Goal: Task Accomplishment & Management: Complete application form

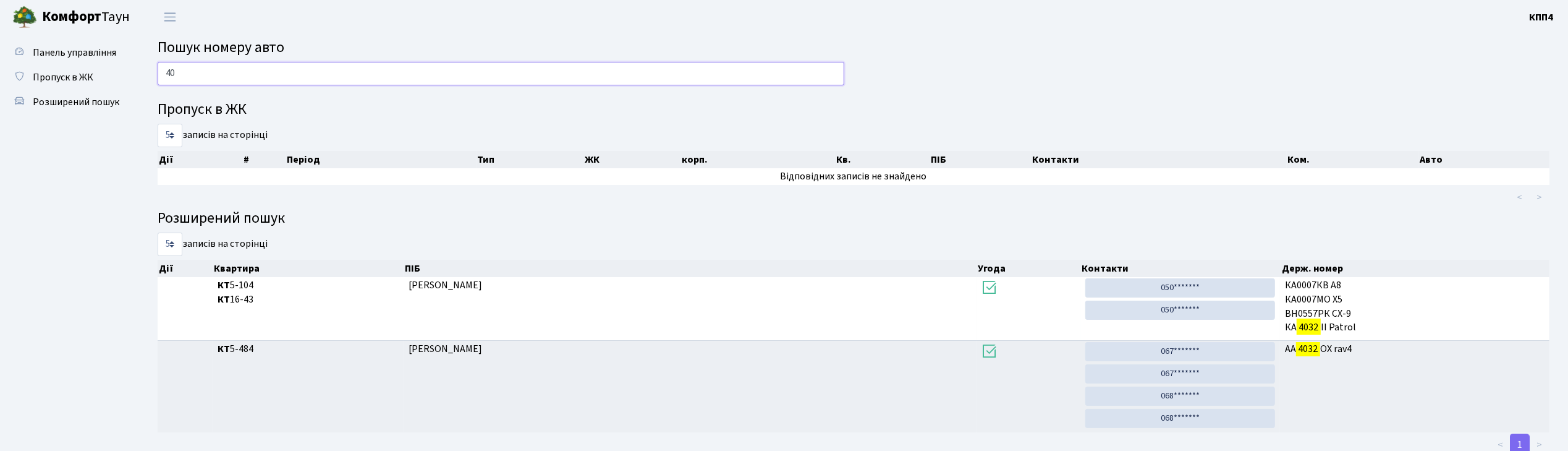
type input "4"
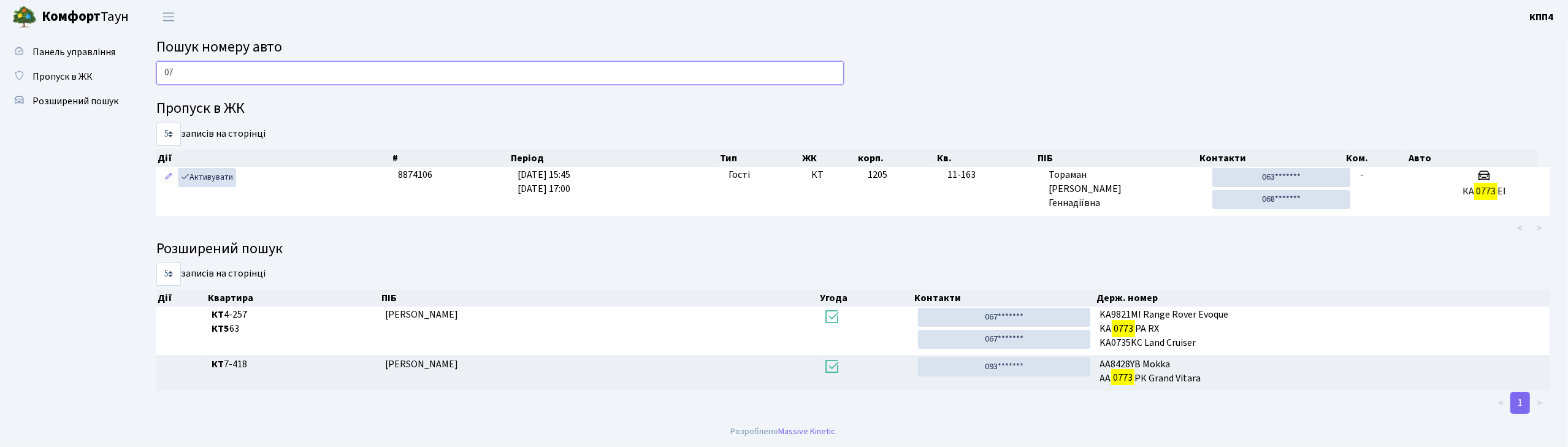
type input "0"
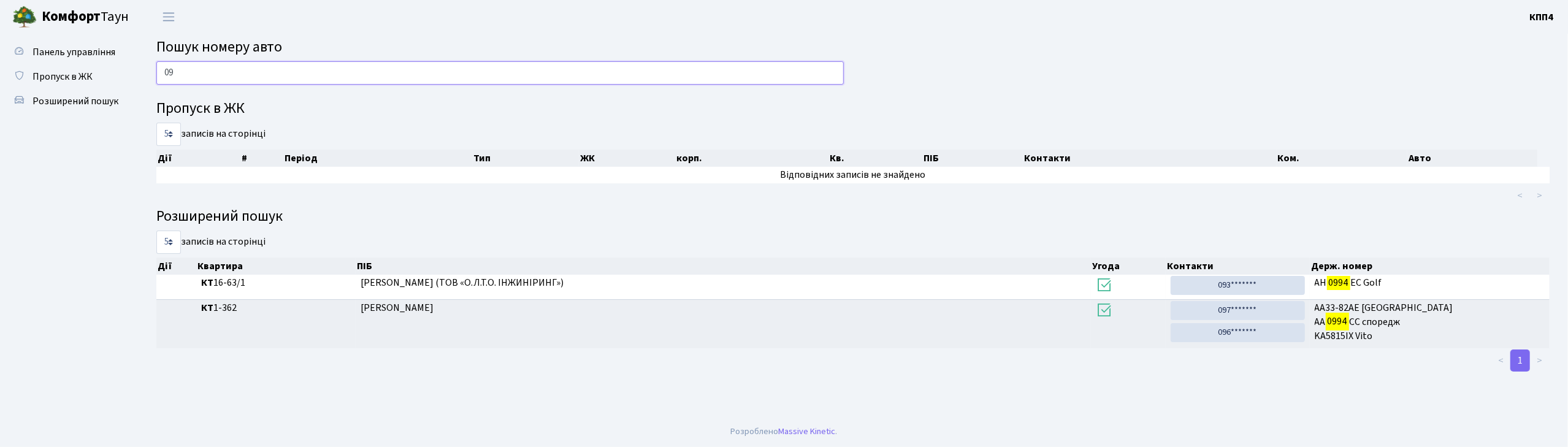
type input "0"
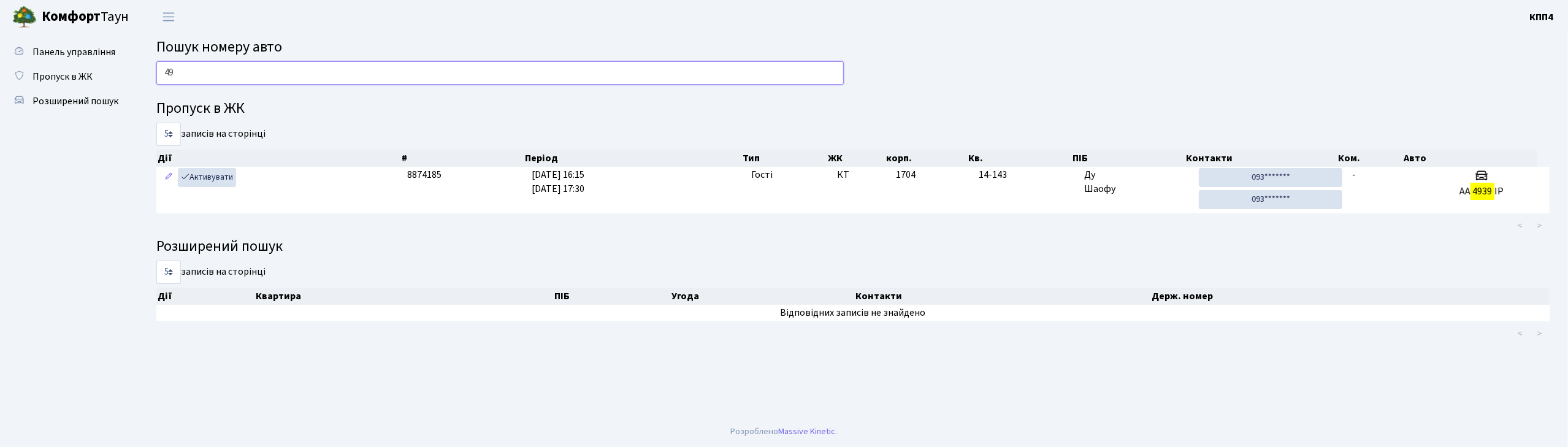
type input "4"
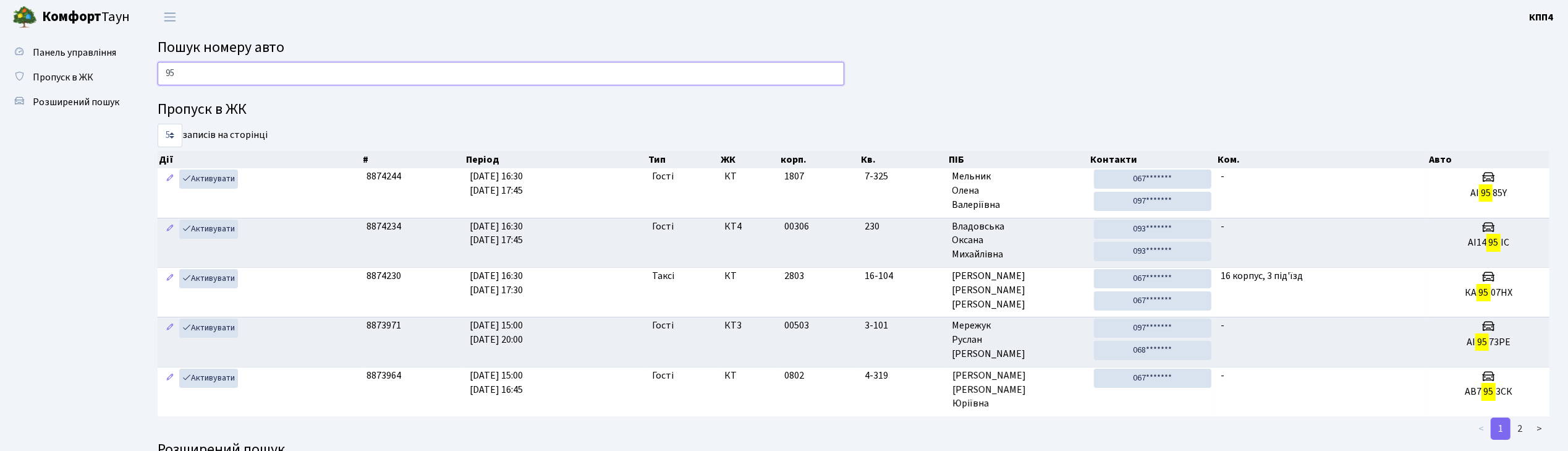
type input "9"
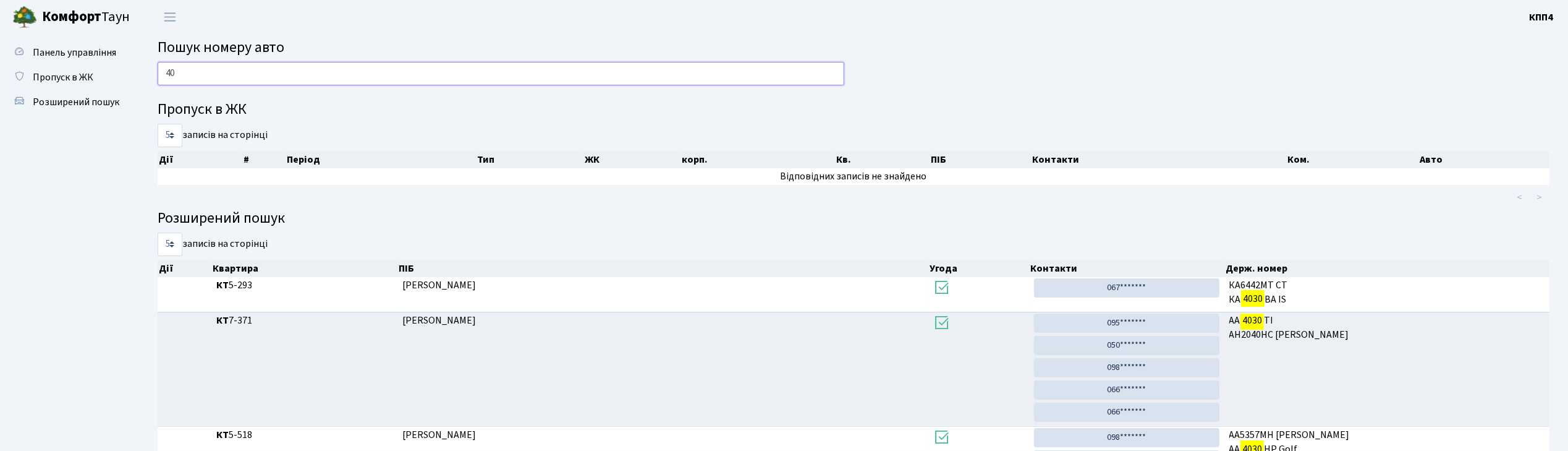
type input "4"
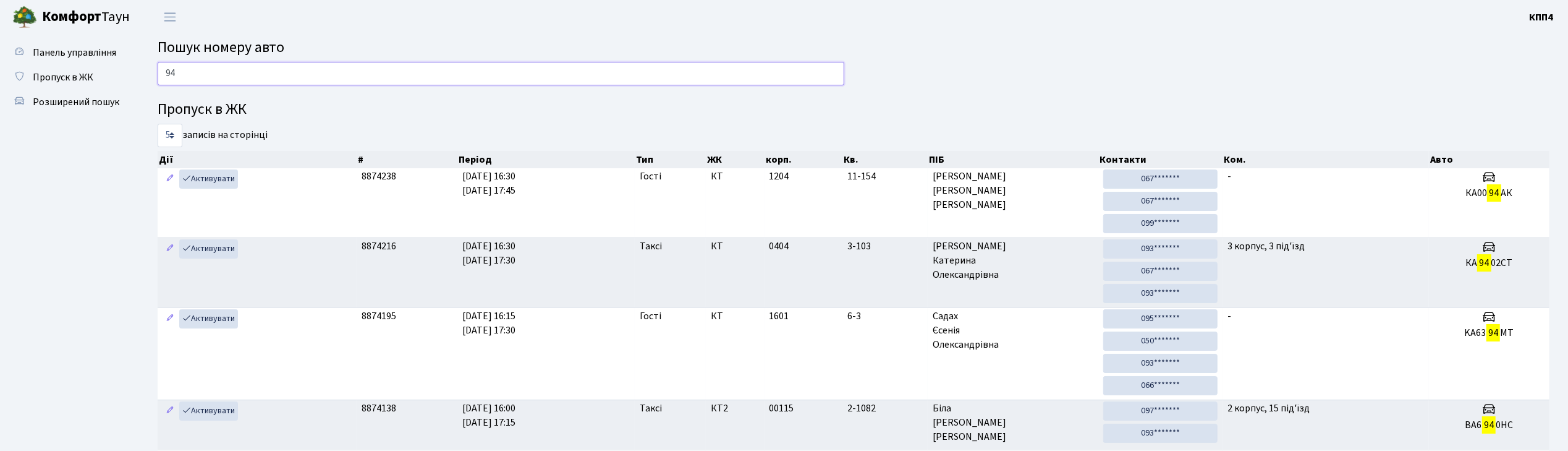
type input "9"
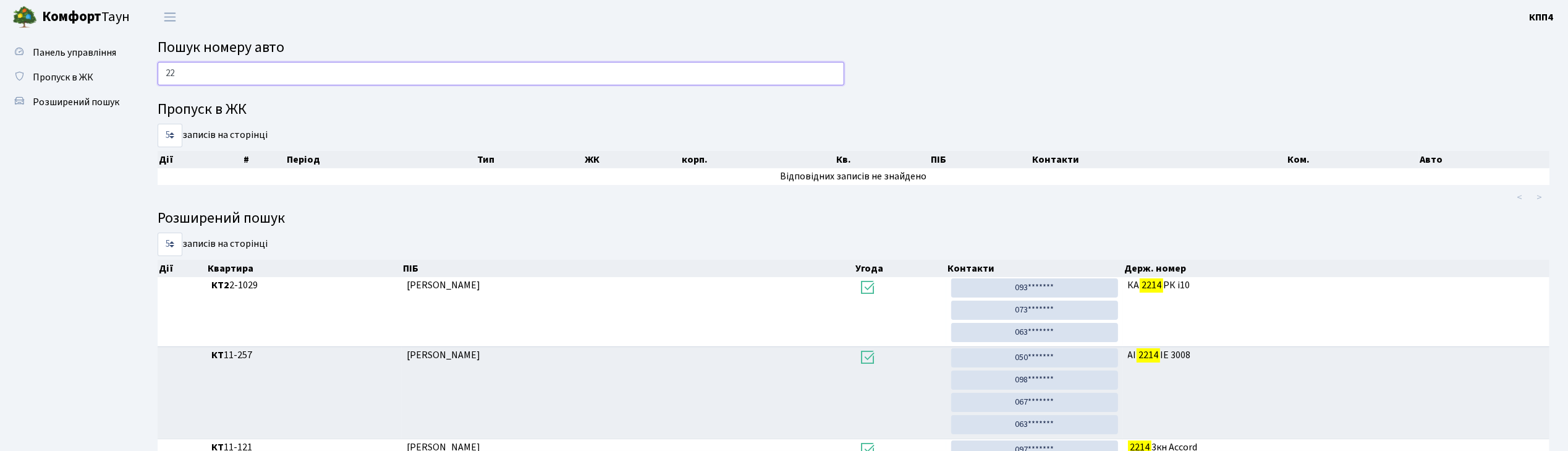
type input "2"
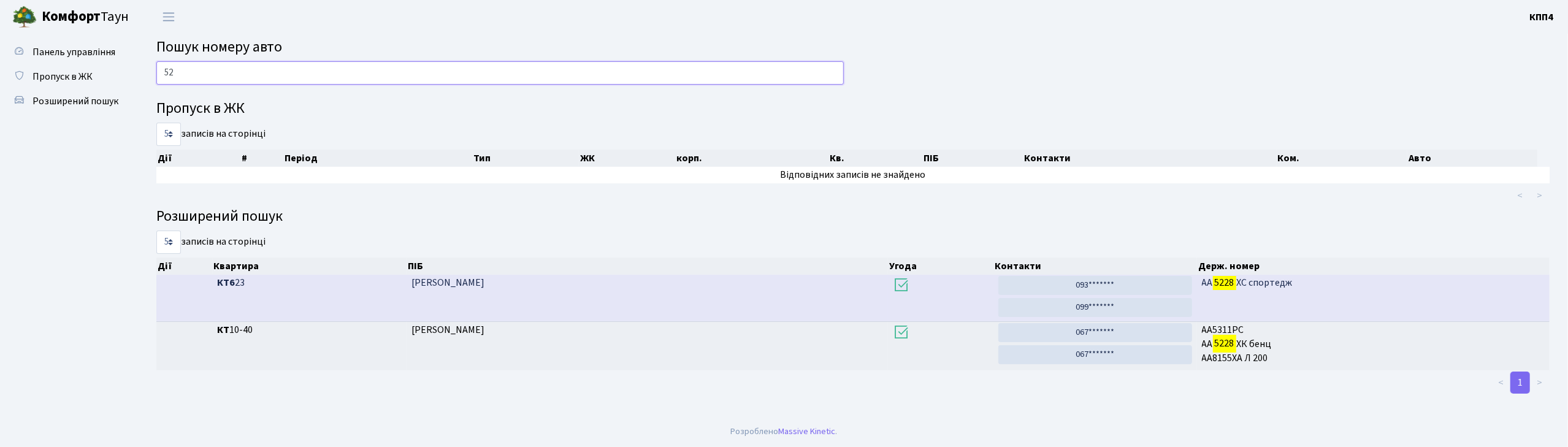
type input "5"
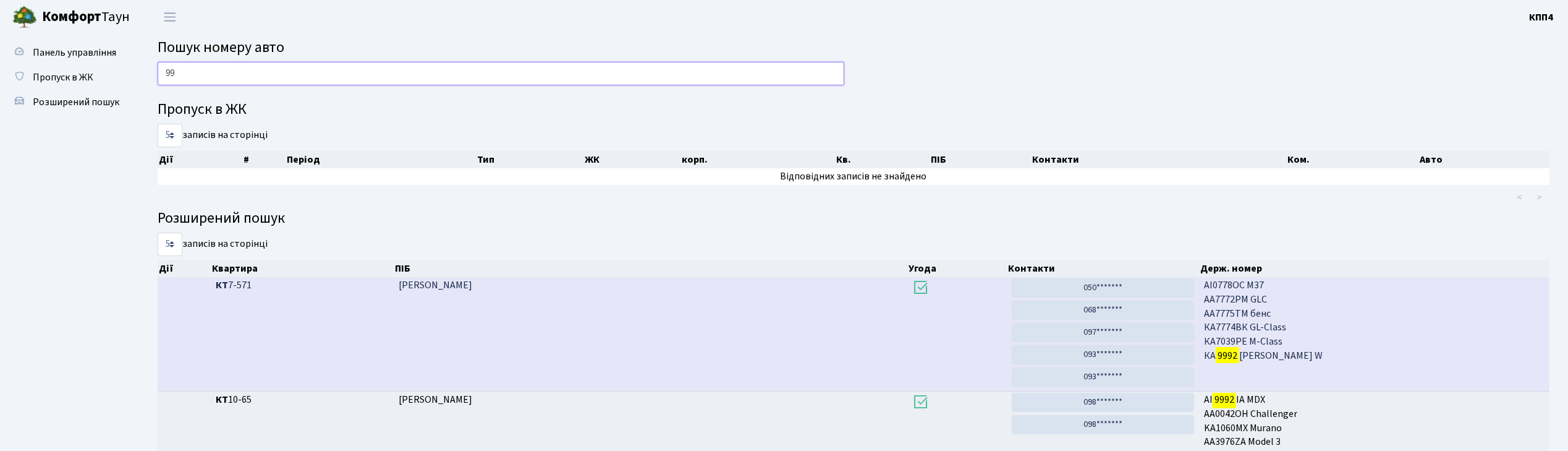
type input "9"
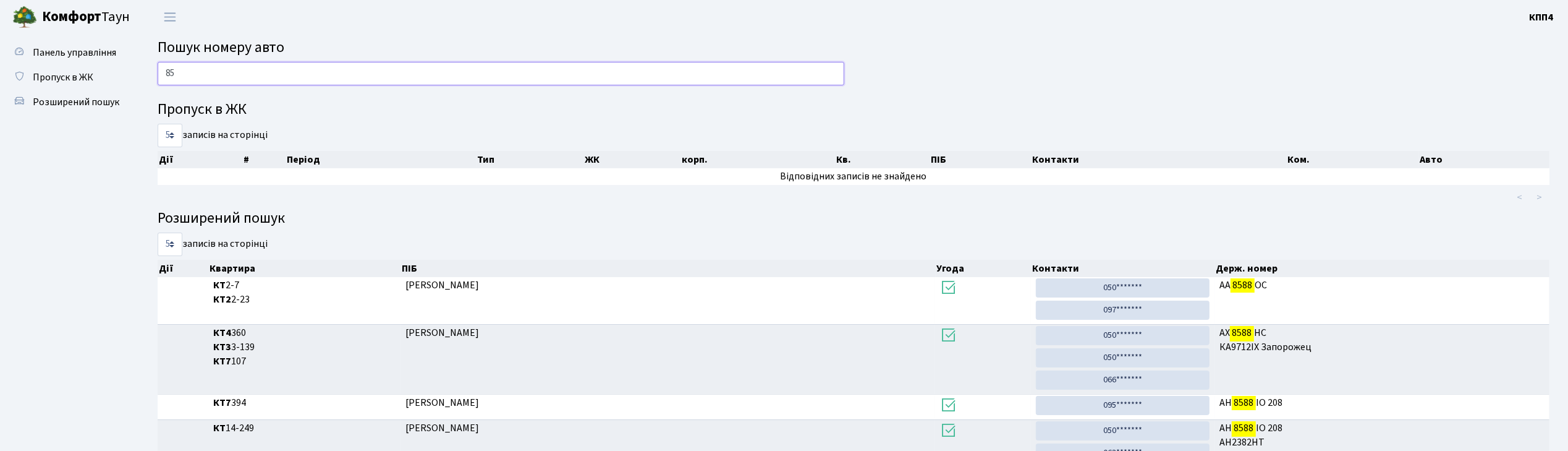
type input "8"
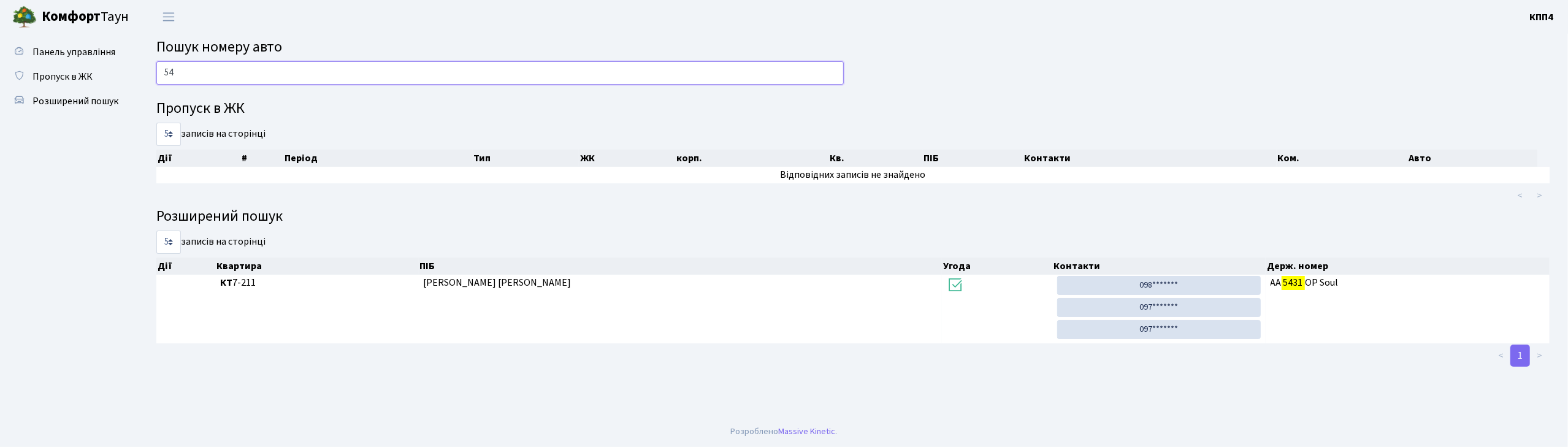
type input "5"
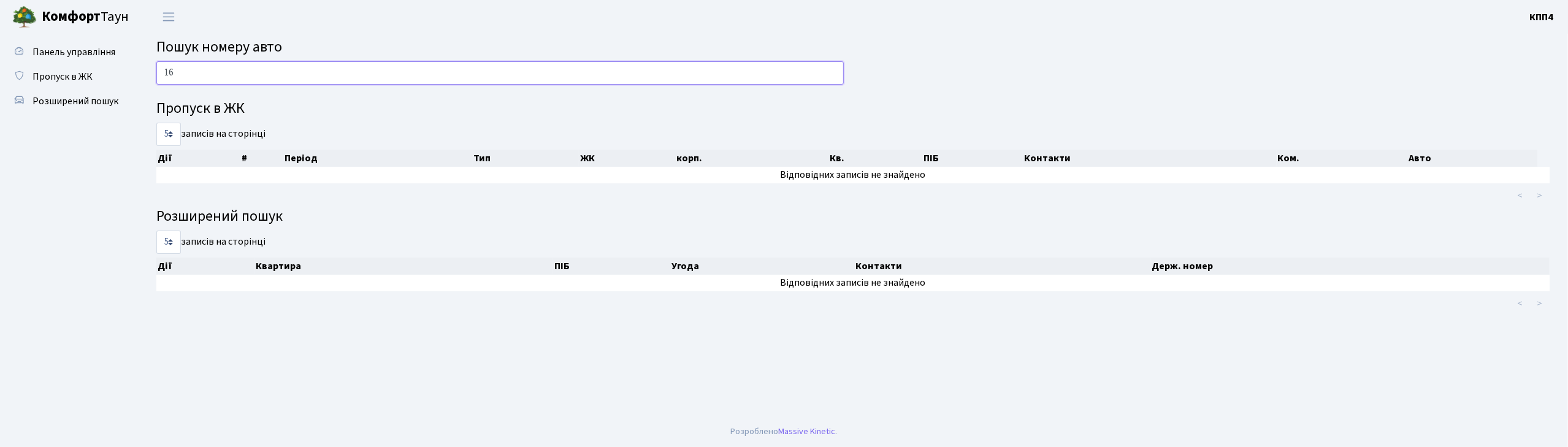
type input "1"
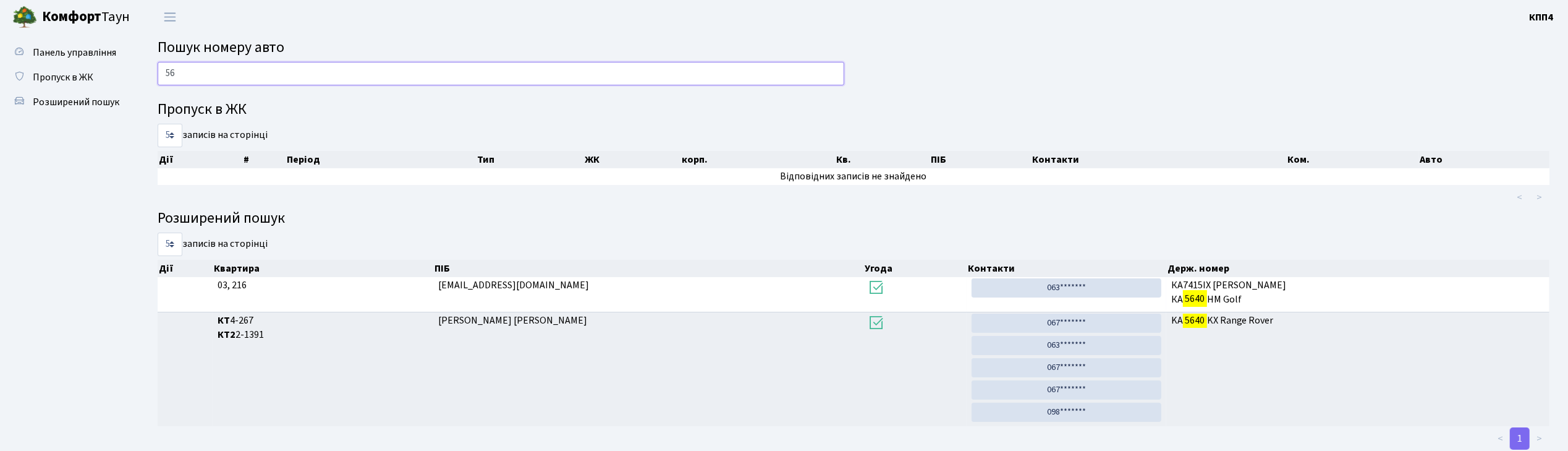
type input "5"
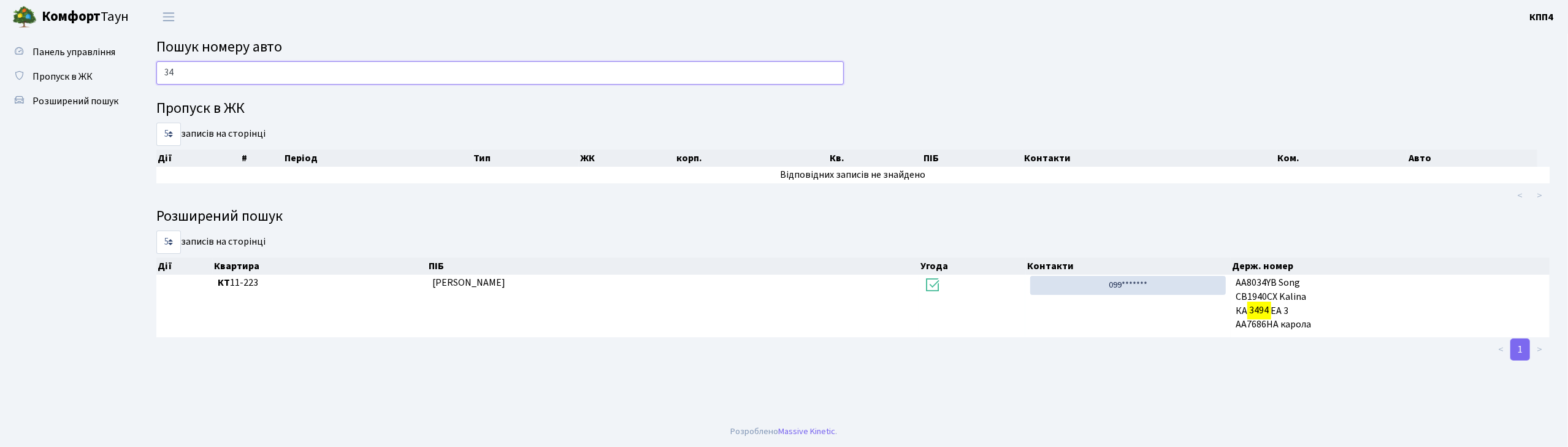
type input "3"
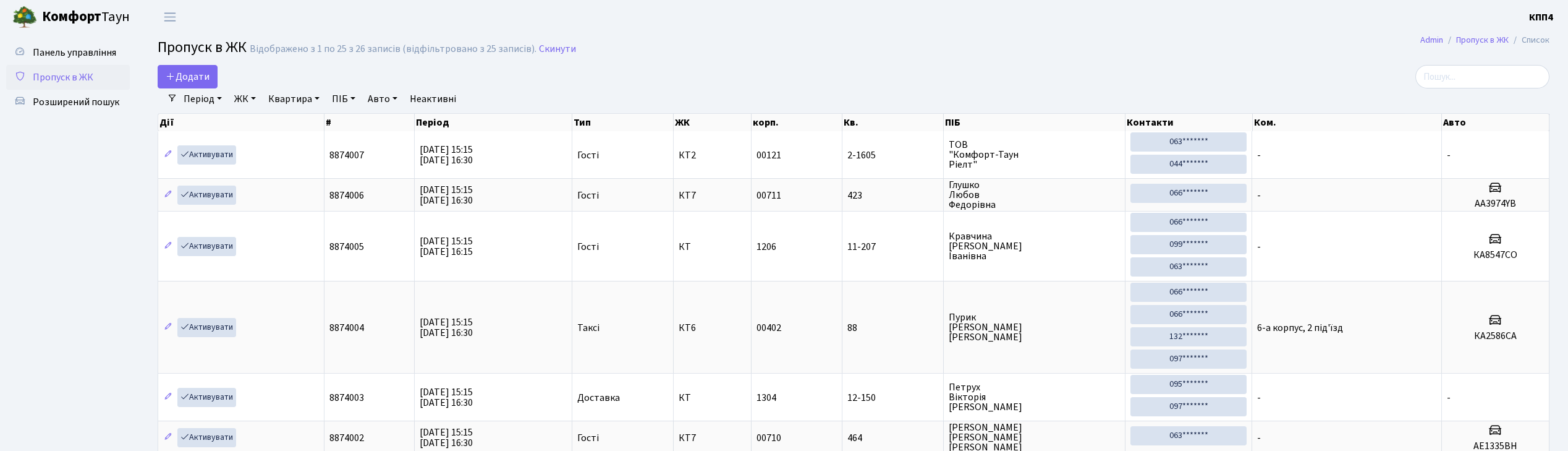
select select "25"
type input "4"
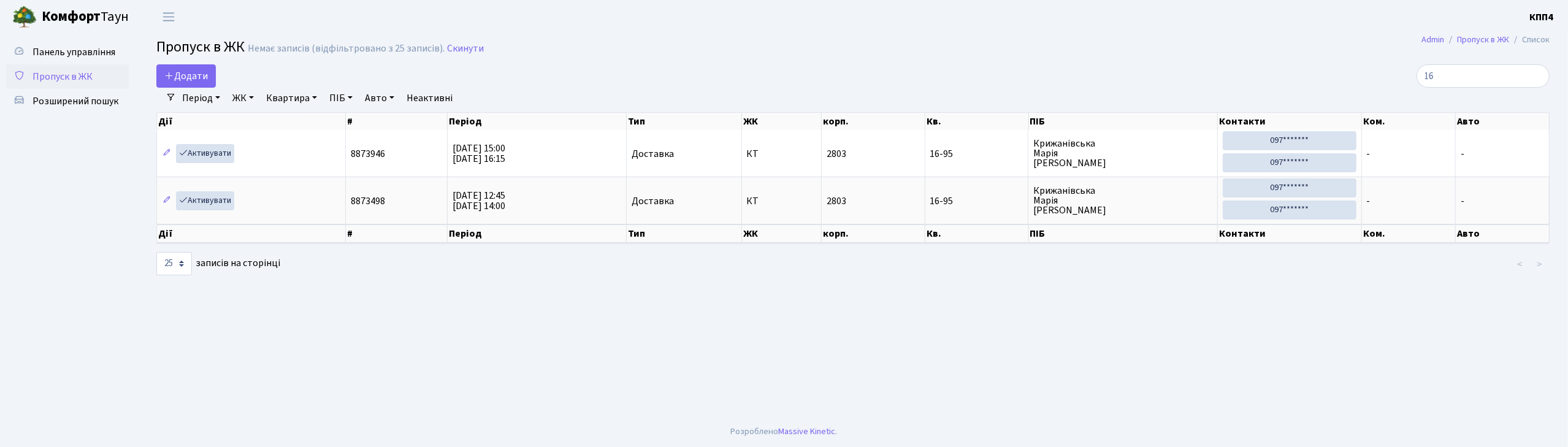
type input "1"
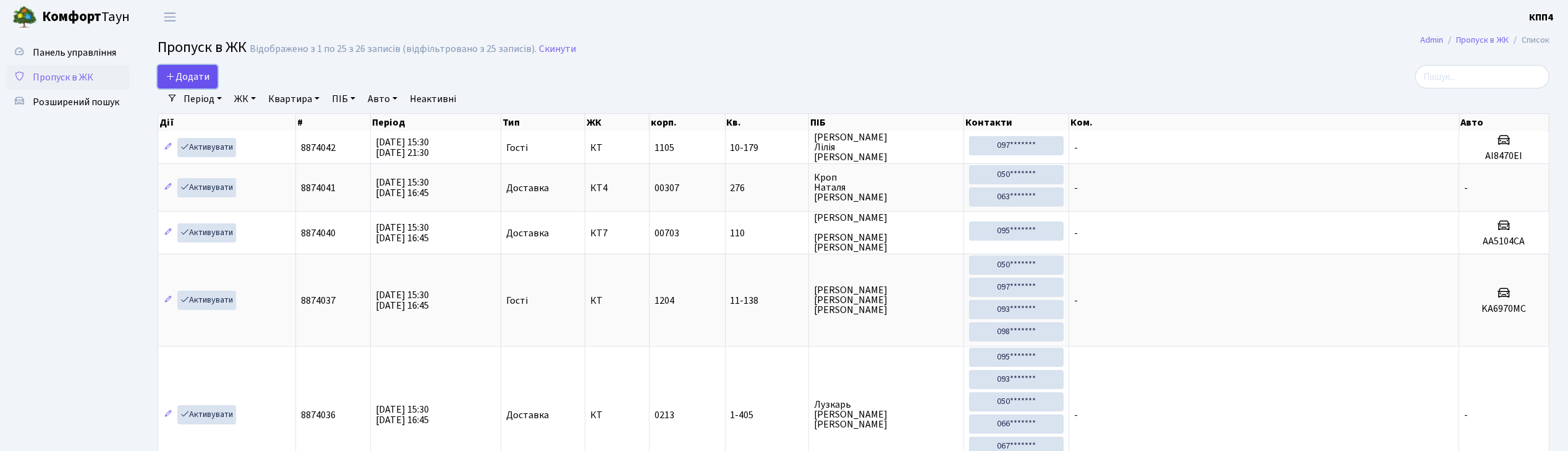
click at [205, 75] on span "Додати" at bounding box center [188, 77] width 44 height 14
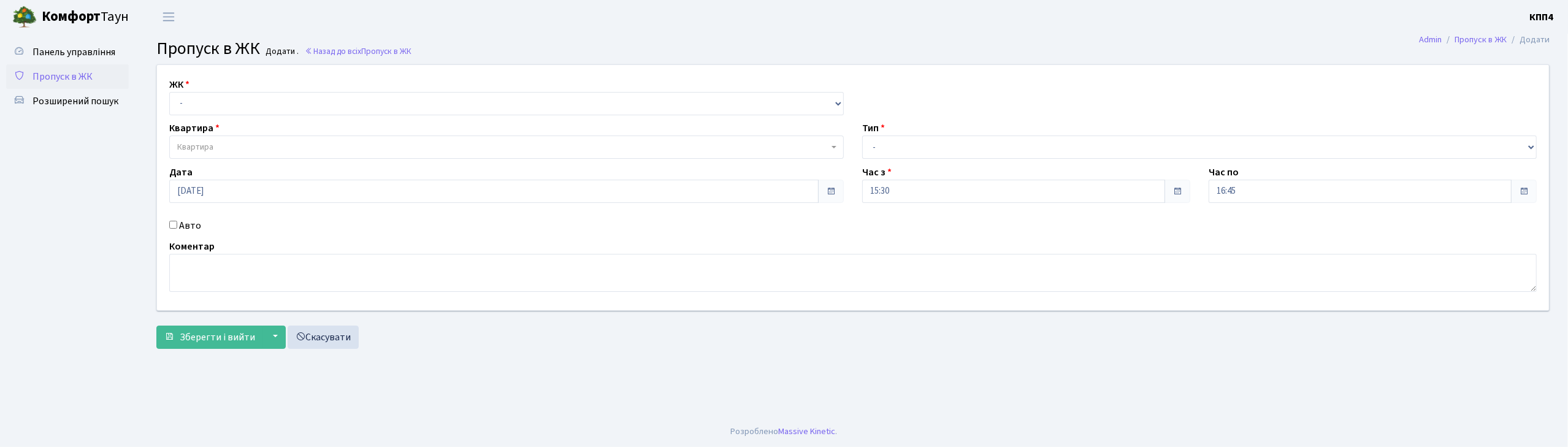
click at [175, 222] on input "Авто" at bounding box center [173, 224] width 8 height 8
checkbox input "true"
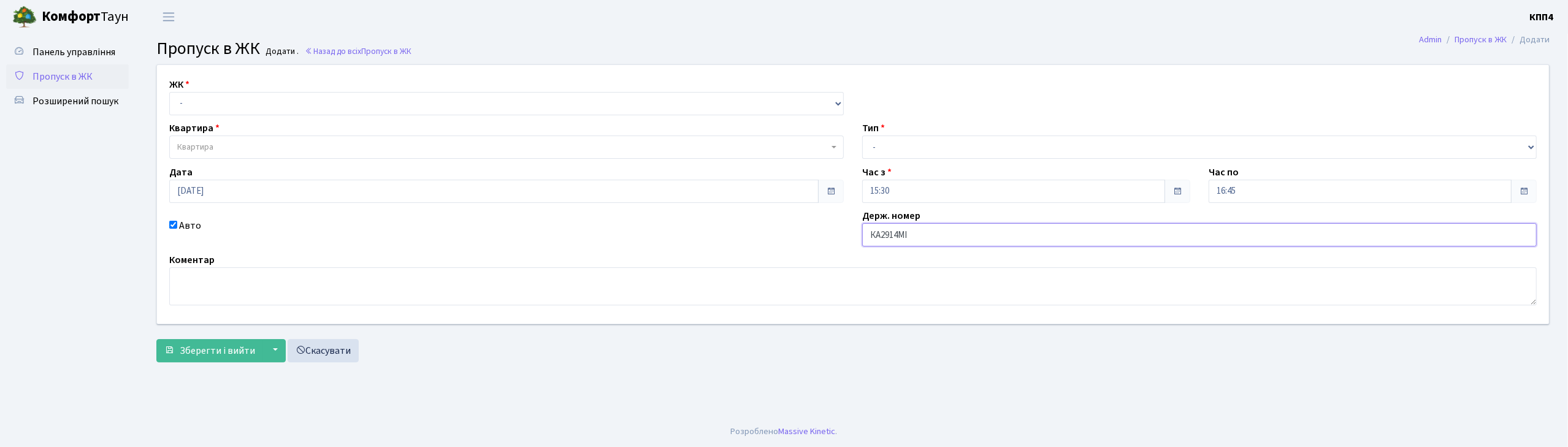
type input "КА2914МІ"
click at [199, 99] on select "- КТ, вул. Регенераторна, 4 КТ2, просп. [STREET_ADDRESS] [STREET_ADDRESS] [PERS…" at bounding box center [507, 104] width 675 height 24
select select "271"
click at [169, 92] on select "- КТ, вул. Регенераторна, 4 КТ2, просп. Соборності, 17 КТ3, вул. Березнева, 16 …" at bounding box center [507, 104] width 675 height 24
select select
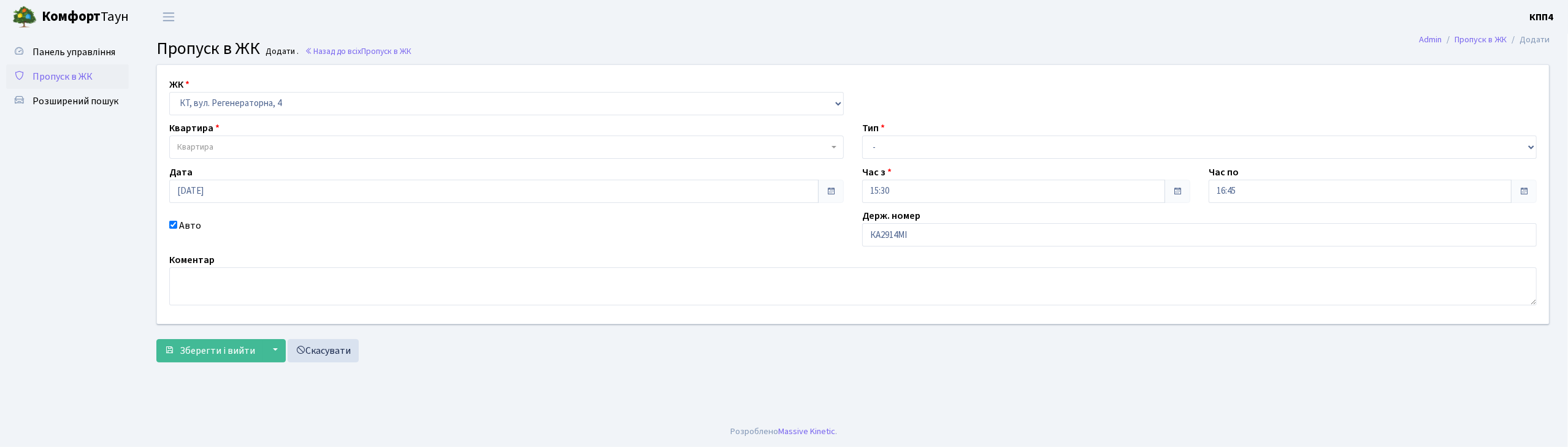
click at [210, 144] on span "Квартира" at bounding box center [195, 147] width 37 height 12
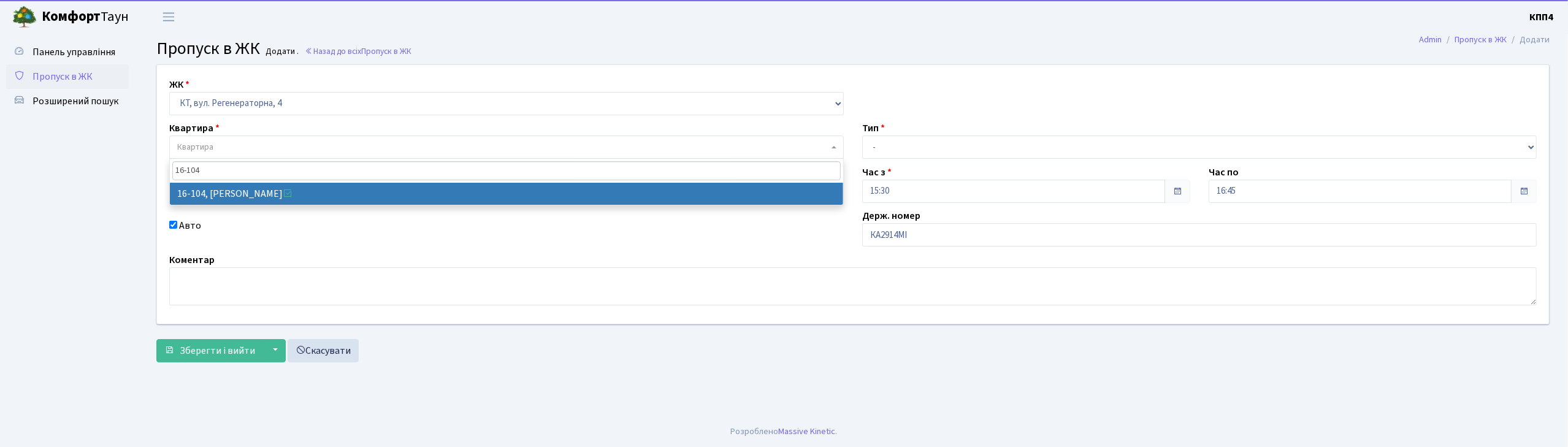
type input "16-104"
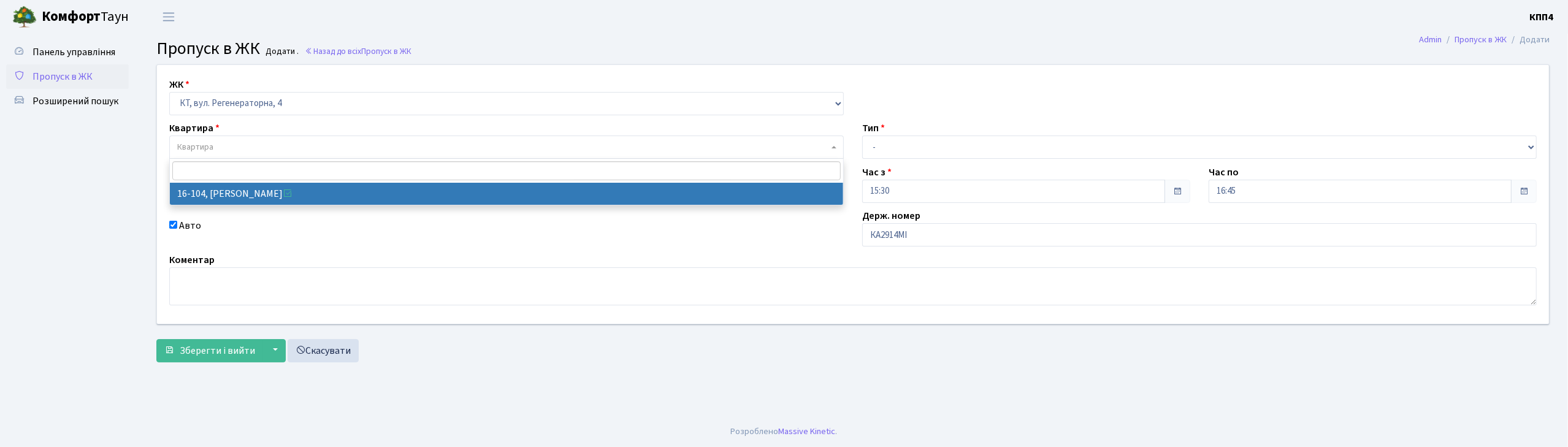
select select "8665"
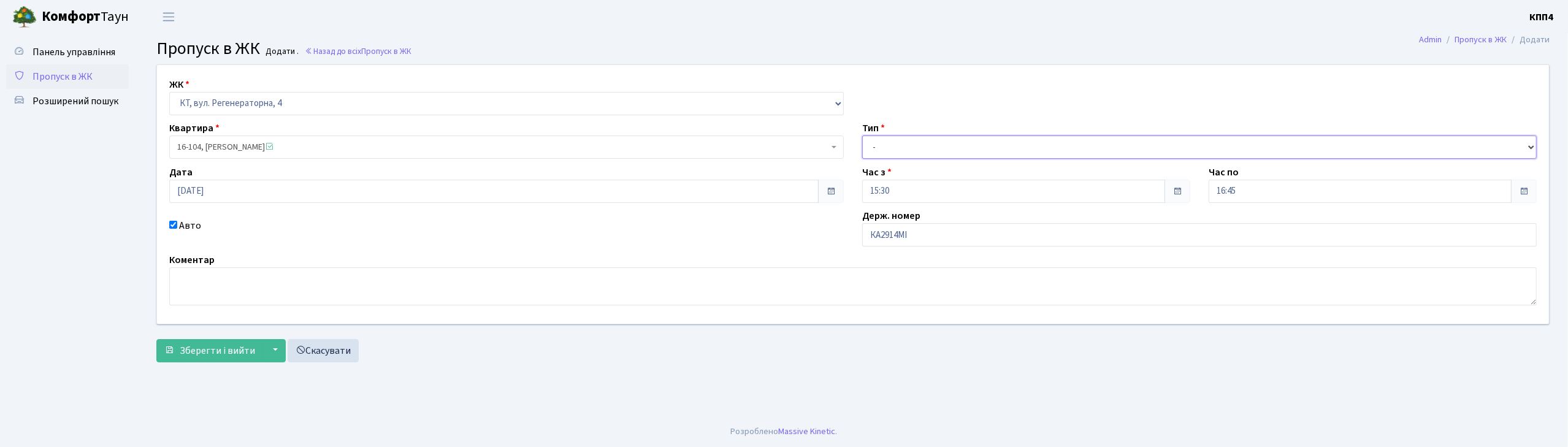
click at [905, 153] on select "- Доставка Таксі Гості Сервіс" at bounding box center [1199, 147] width 675 height 24
select select "2"
click at [862, 135] on select "- Доставка Таксі Гості Сервіс" at bounding box center [1199, 147] width 675 height 24
click at [234, 355] on span "Зберегти і вийти" at bounding box center [218, 351] width 75 height 14
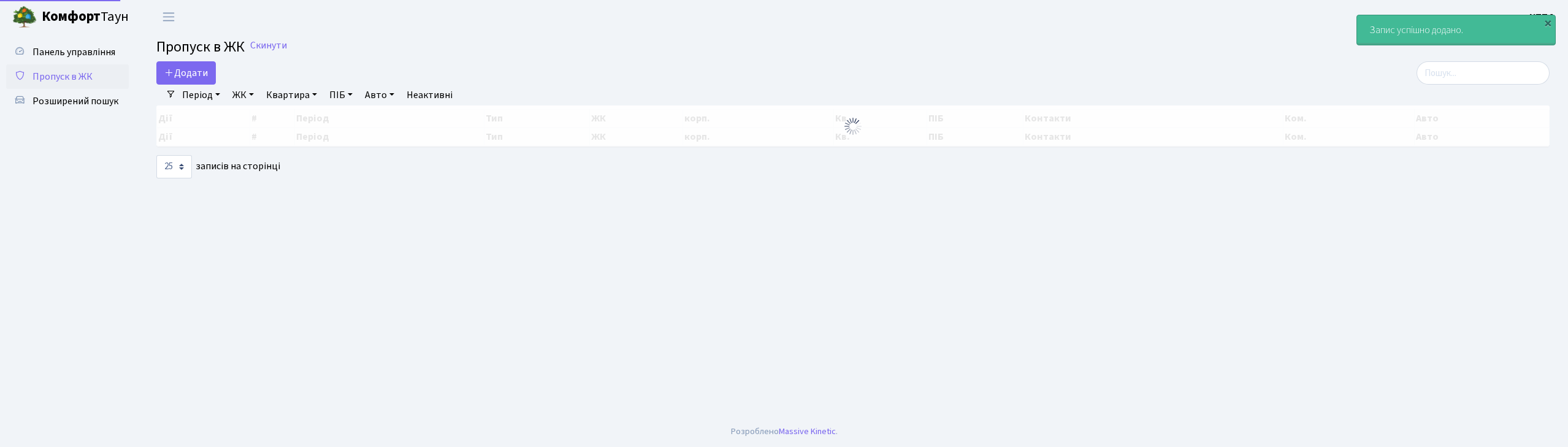
select select "25"
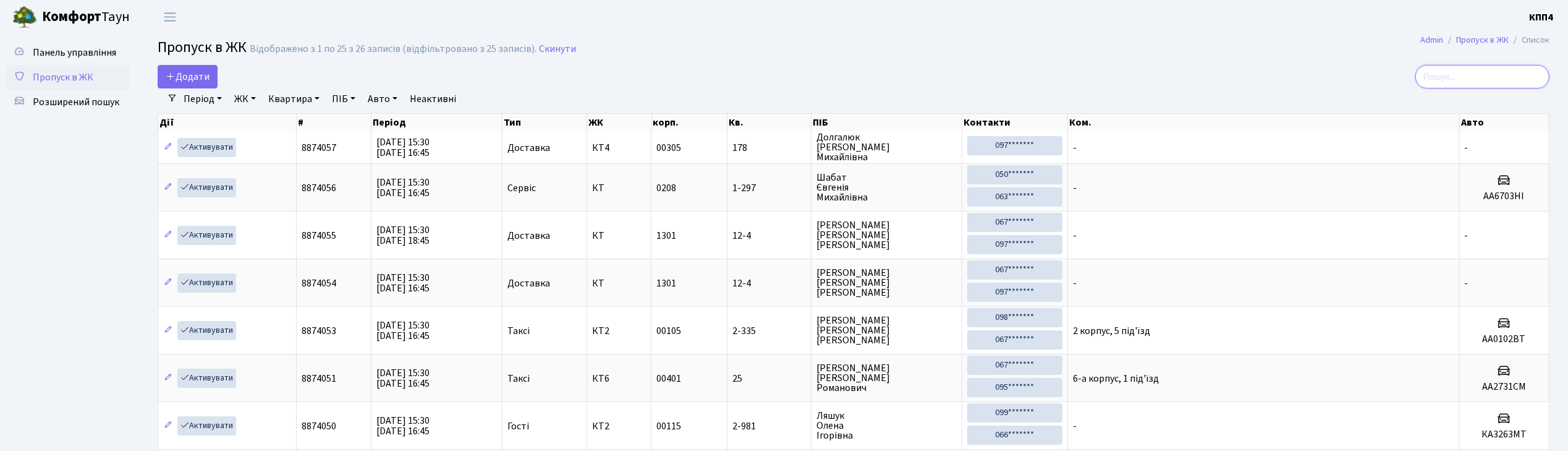
click at [1498, 79] on input "search" at bounding box center [1482, 77] width 134 height 24
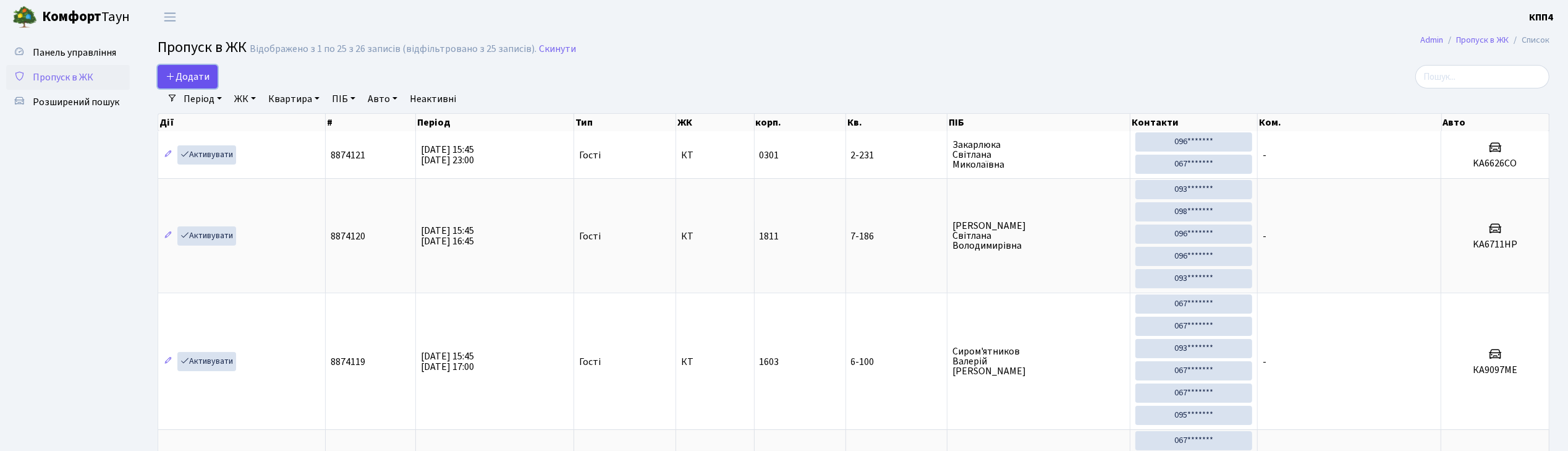
click at [186, 79] on span "Додати" at bounding box center [188, 77] width 44 height 14
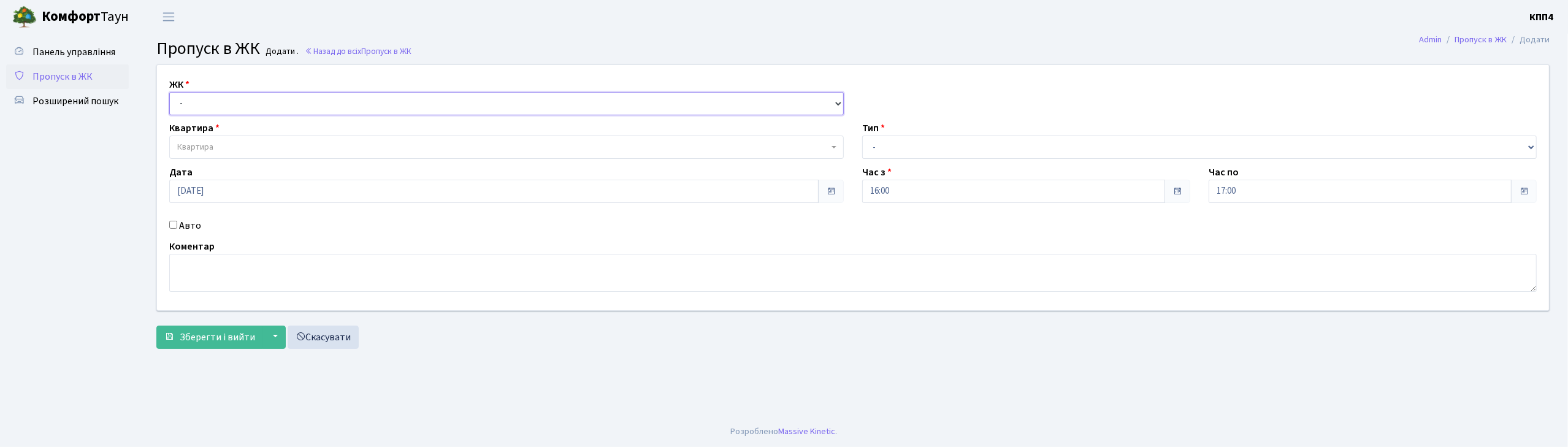
click at [190, 104] on select "- КТ, вул. Регенераторна, 4 КТ2, просп. [STREET_ADDRESS] [STREET_ADDRESS] [PERS…" at bounding box center [507, 104] width 675 height 24
select select "271"
click at [169, 92] on select "- КТ, вул. Регенераторна, 4 КТ2, просп. [STREET_ADDRESS] [STREET_ADDRESS] [PERS…" at bounding box center [507, 104] width 675 height 24
select select
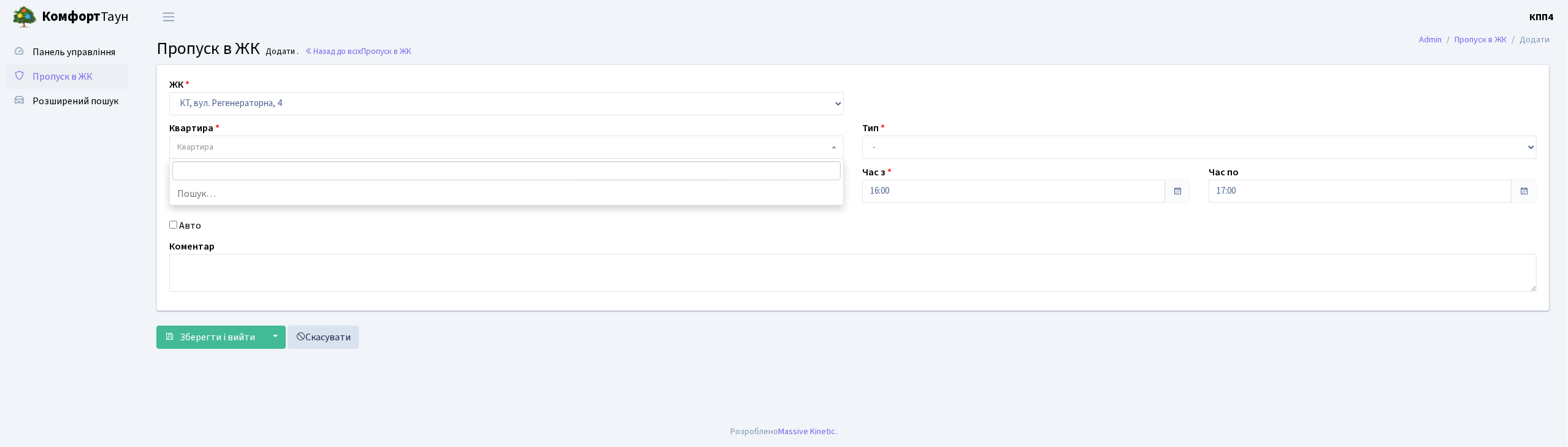
click at [203, 147] on span "Квартира" at bounding box center [195, 147] width 37 height 12
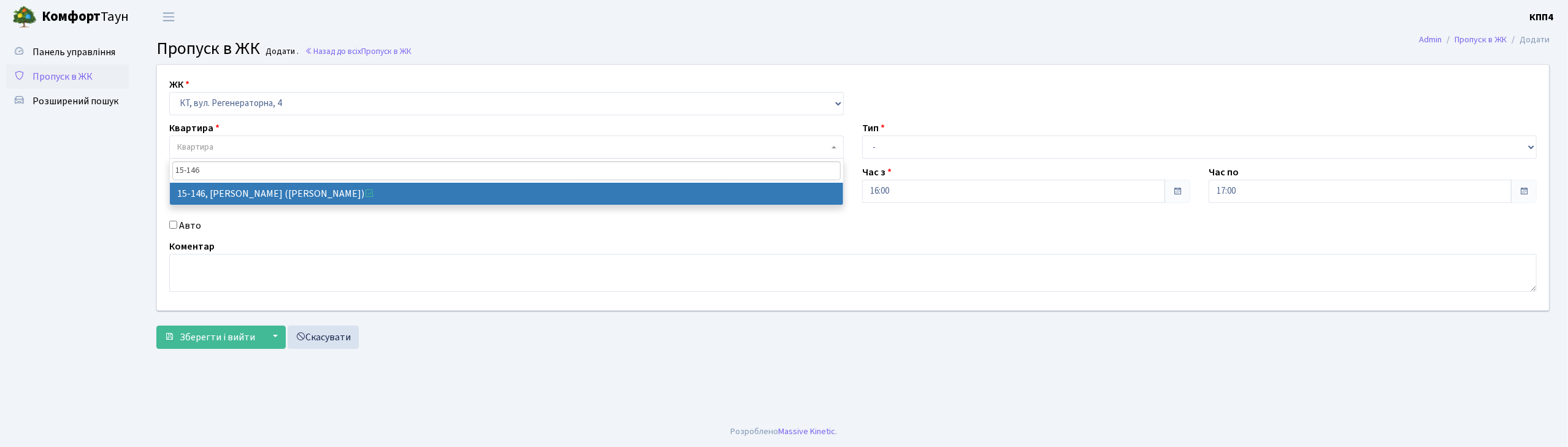
type input "15-146"
select select "8921"
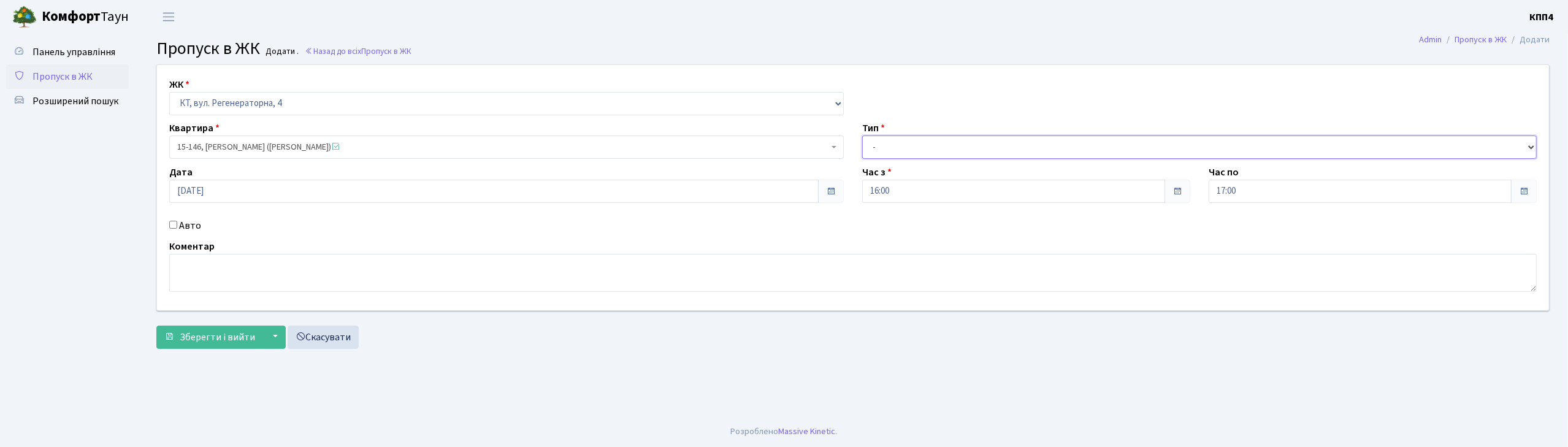
click at [876, 139] on select "- Доставка Таксі Гості Сервіс" at bounding box center [1199, 147] width 675 height 24
select select "3"
click at [862, 135] on select "- Доставка Таксі Гості Сервіс" at bounding box center [1199, 147] width 675 height 24
click at [199, 341] on span "Зберегти і вийти" at bounding box center [218, 337] width 75 height 14
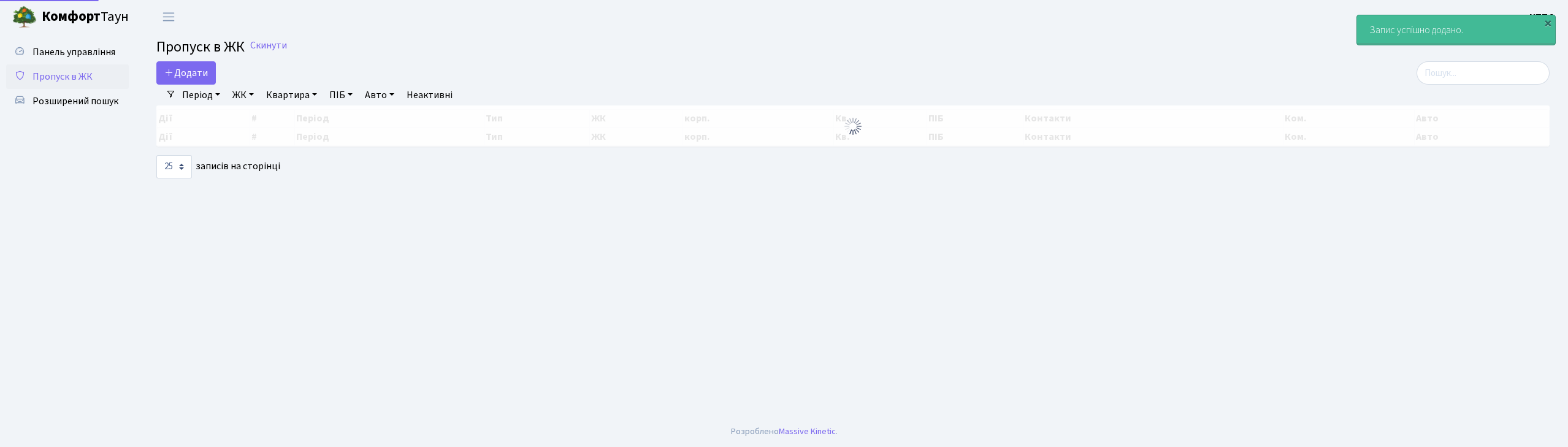
select select "25"
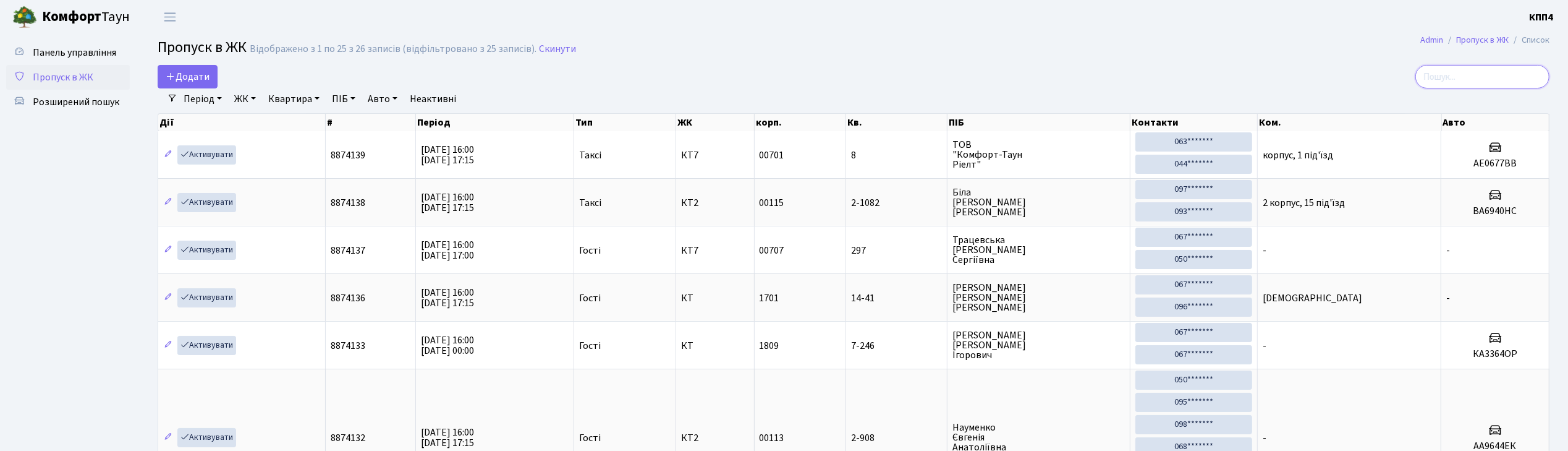
click at [1488, 76] on input "search" at bounding box center [1482, 77] width 134 height 24
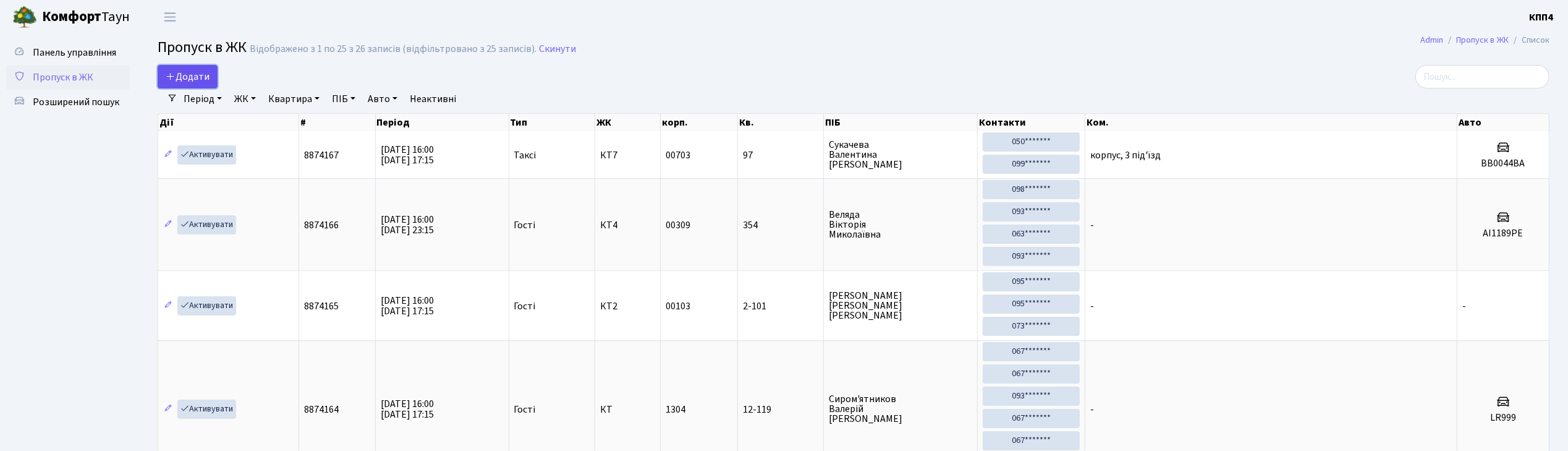
click at [204, 81] on span "Додати" at bounding box center [188, 77] width 44 height 14
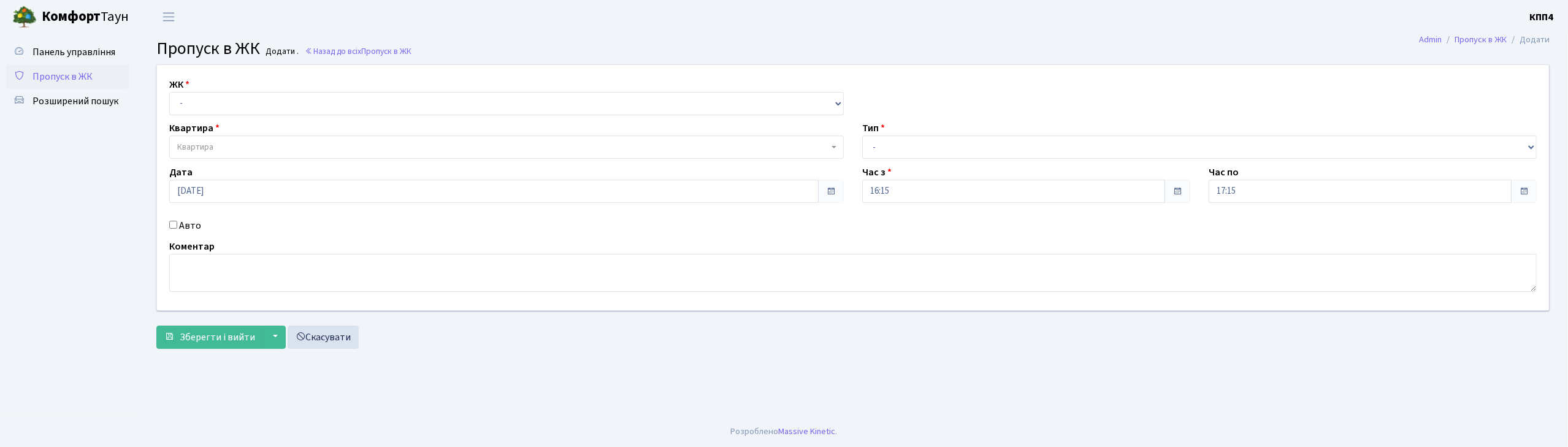
click at [172, 224] on input "Авто" at bounding box center [173, 224] width 8 height 8
checkbox input "true"
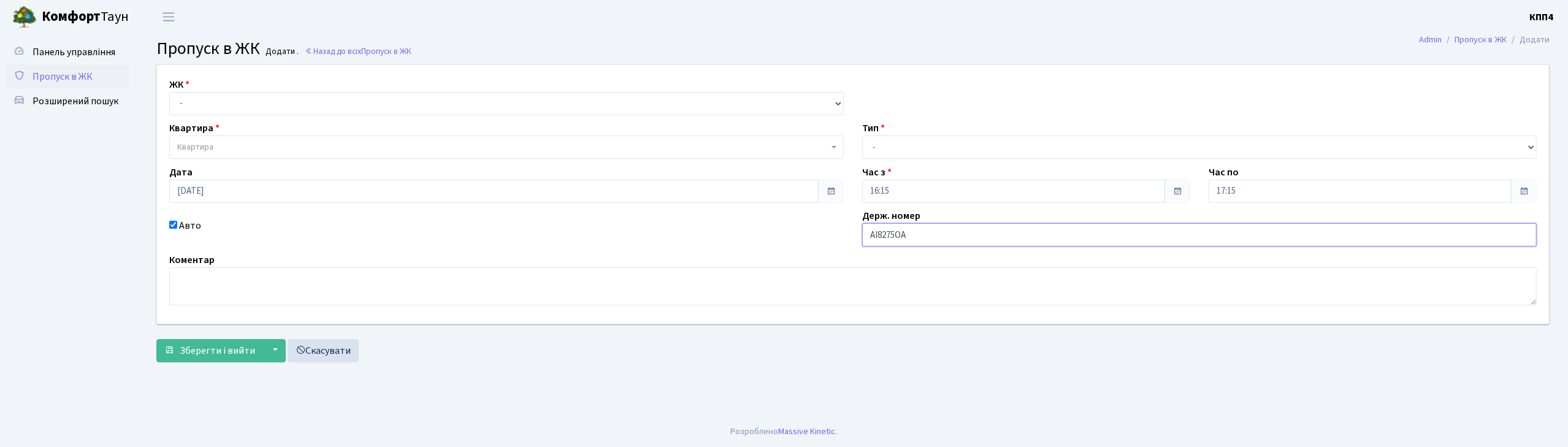
type input "АІ8275ОА"
click at [214, 102] on select "- КТ, вул. Регенераторна, 4 КТ2, просп. [STREET_ADDRESS] [STREET_ADDRESS] [PERS…" at bounding box center [507, 104] width 675 height 24
select select "271"
click at [169, 92] on select "- КТ, вул. Регенераторна, 4 КТ2, просп. [STREET_ADDRESS] [STREET_ADDRESS] [PERS…" at bounding box center [507, 104] width 675 height 24
select select
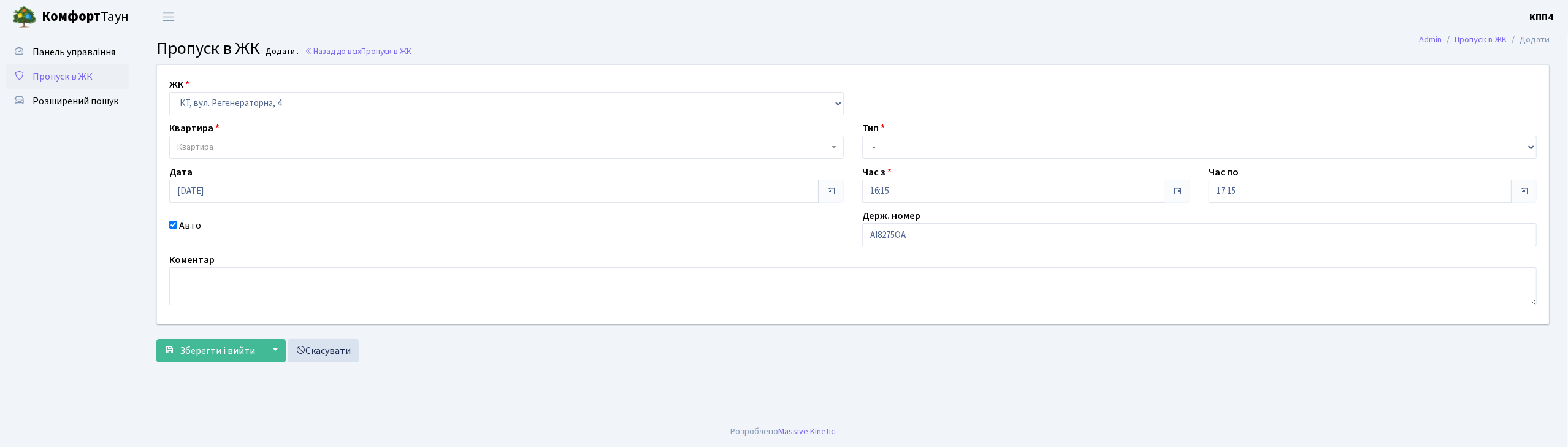
click at [214, 149] on span "Квартира" at bounding box center [195, 147] width 37 height 12
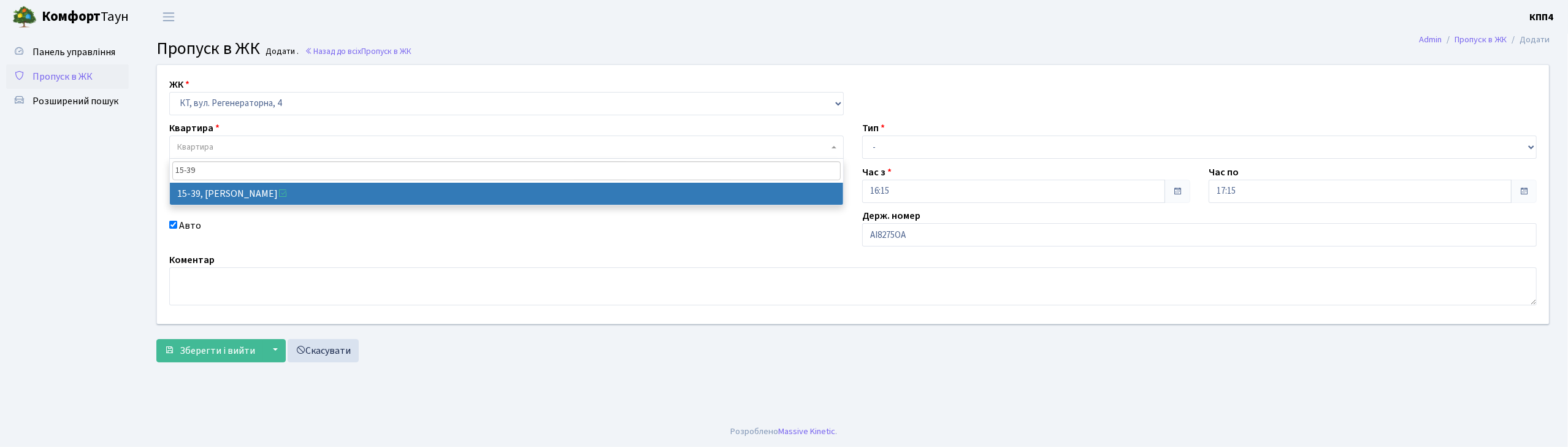
type input "15-39"
select select "8814"
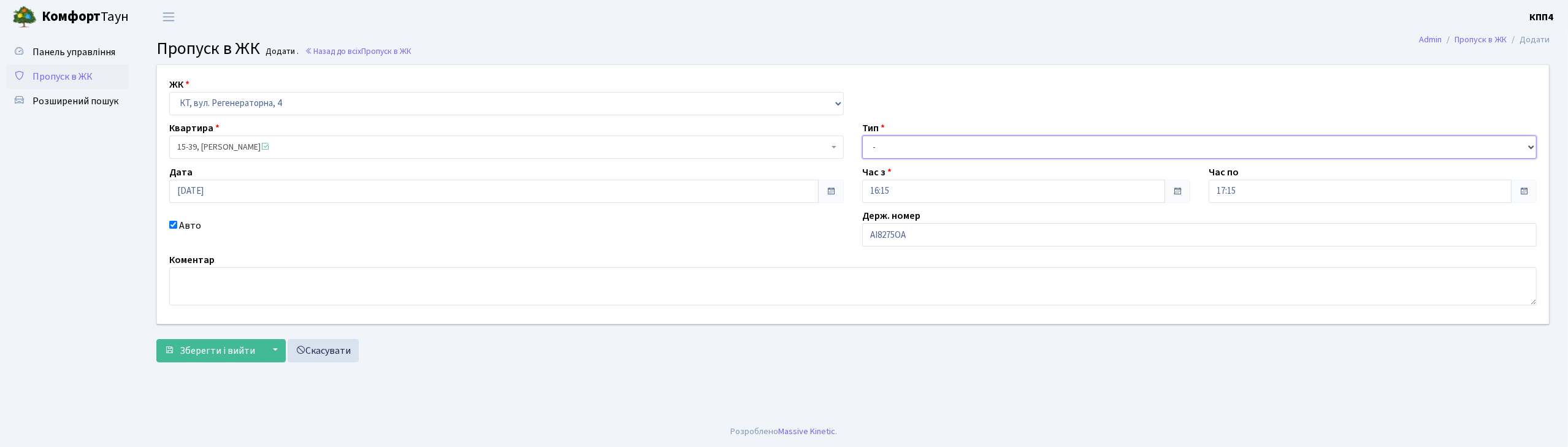
click at [916, 150] on select "- Доставка Таксі Гості Сервіс" at bounding box center [1199, 147] width 675 height 24
select select "2"
click at [862, 135] on select "- Доставка Таксі Гості Сервіс" at bounding box center [1199, 147] width 675 height 24
click at [198, 356] on span "Зберегти і вийти" at bounding box center [218, 351] width 75 height 14
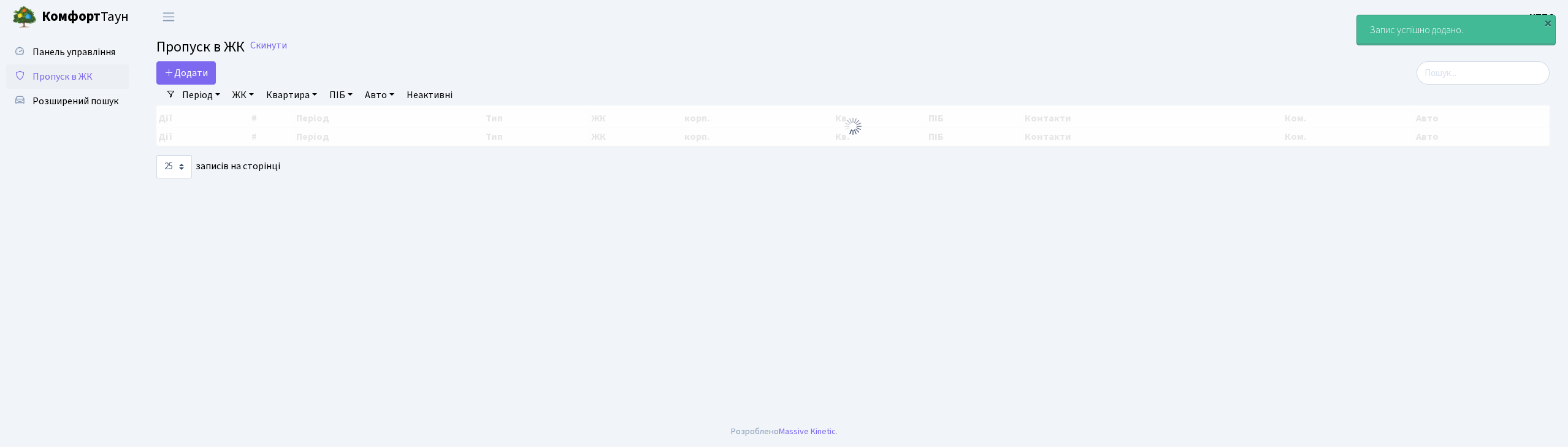
select select "25"
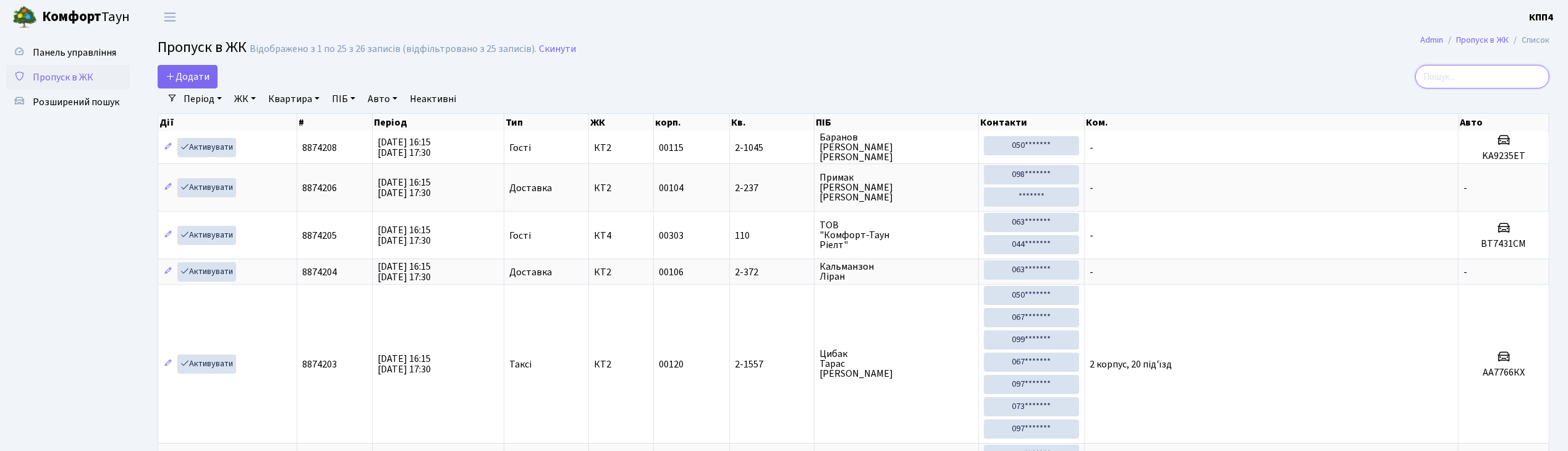
click at [1447, 86] on input "search" at bounding box center [1482, 77] width 134 height 24
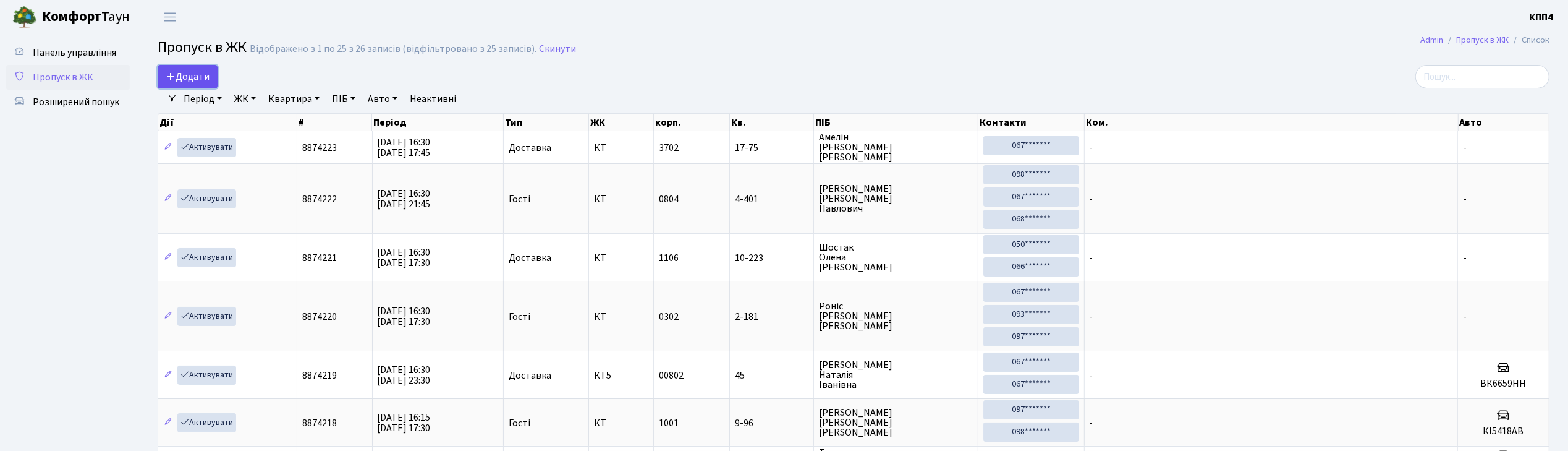
click at [196, 79] on span "Додати" at bounding box center [188, 77] width 44 height 14
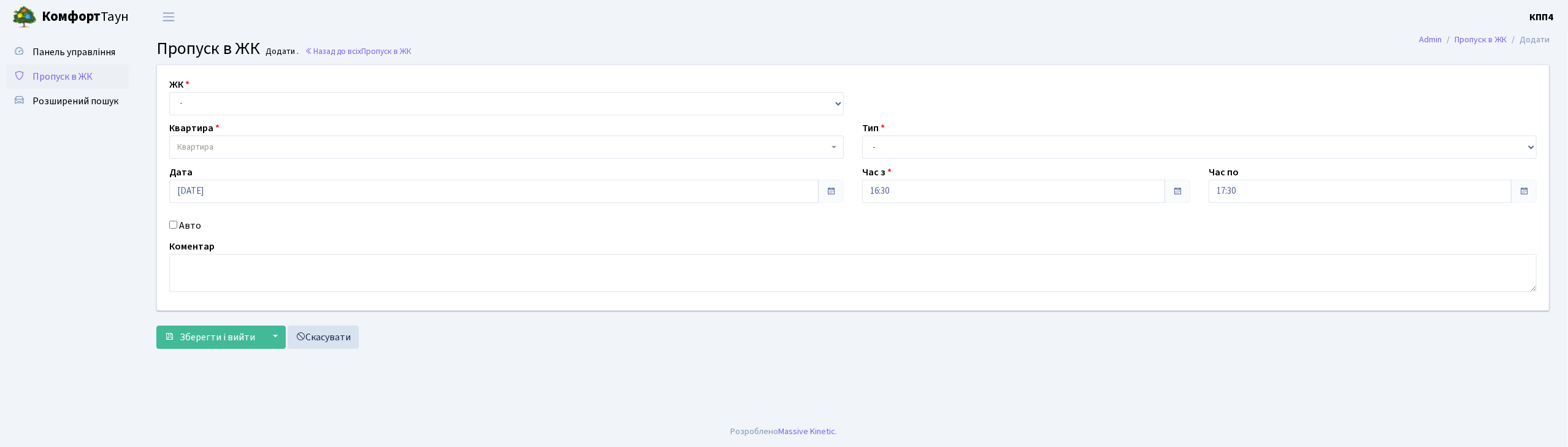
click at [175, 226] on input "Авто" at bounding box center [173, 224] width 8 height 8
checkbox input "true"
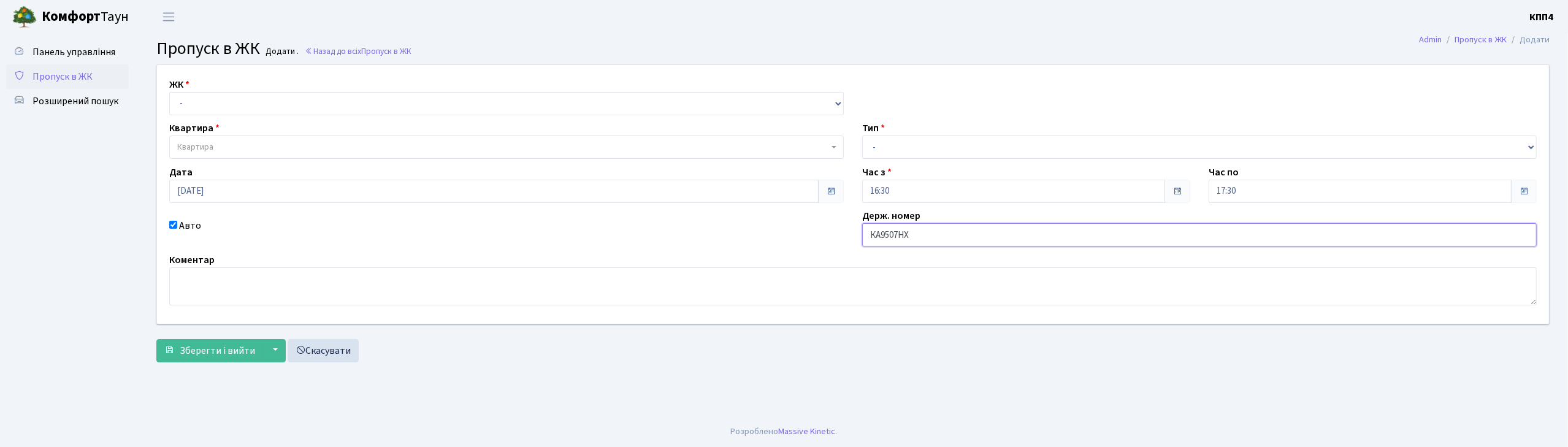
type input "КА9507НХ"
click at [202, 106] on select "- КТ, вул. Регенераторна, 4 КТ2, просп. Соборності, 17 КТ3, вул. Березнева, 16 …" at bounding box center [507, 104] width 675 height 24
select select "271"
click at [169, 92] on select "- КТ, вул. Регенераторна, 4 КТ2, просп. Соборності, 17 КТ3, вул. Березнева, 16 …" at bounding box center [507, 104] width 675 height 24
select select
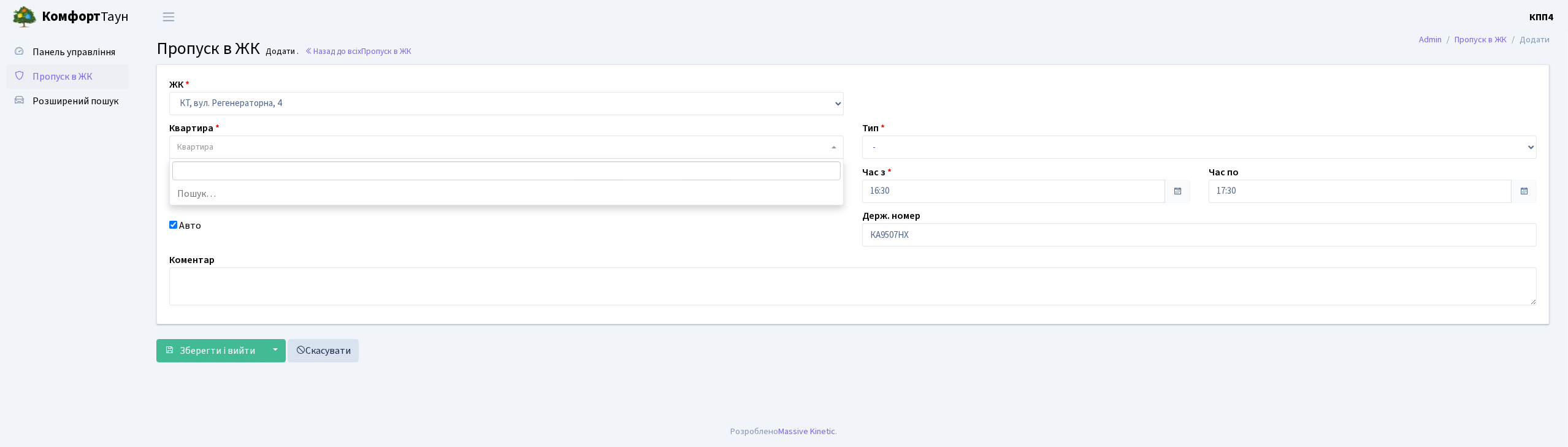
click at [200, 143] on span "Квартира" at bounding box center [195, 147] width 37 height 12
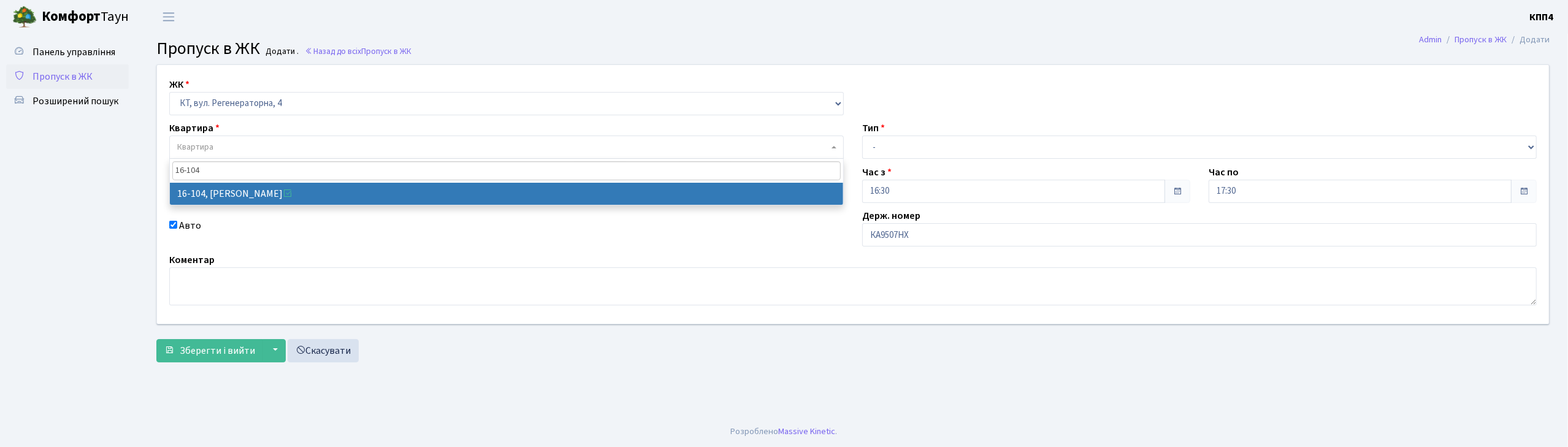
type input "16-104"
select select "8665"
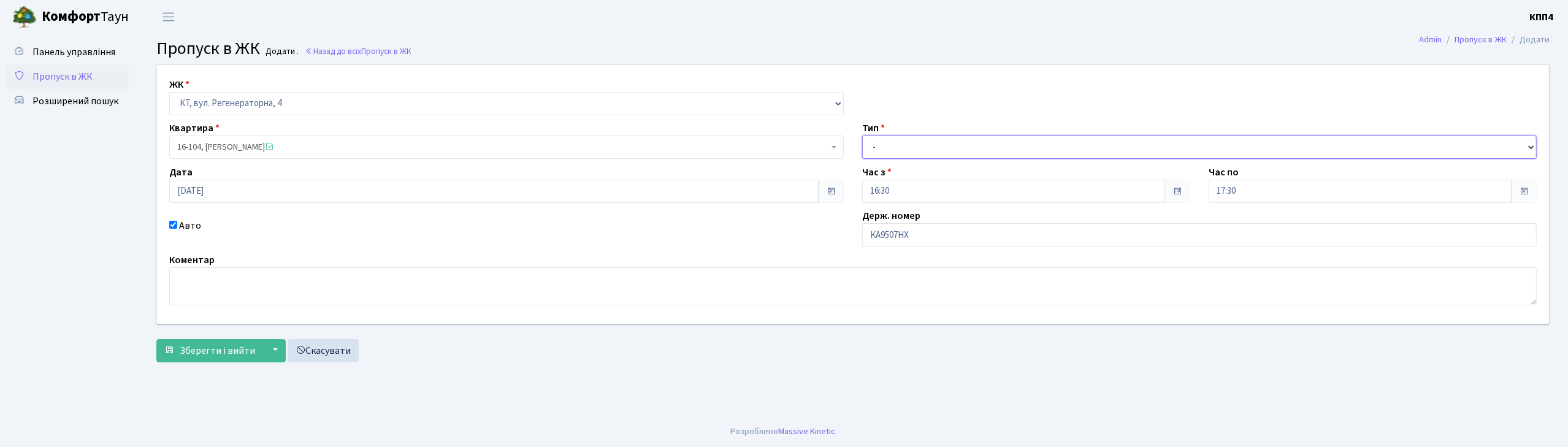
click at [879, 147] on select "- Доставка Таксі Гості Сервіс" at bounding box center [1199, 147] width 675 height 24
select select "2"
click at [862, 135] on select "- Доставка Таксі Гості Сервіс" at bounding box center [1199, 147] width 675 height 24
click at [222, 349] on span "Зберегти і вийти" at bounding box center [218, 351] width 75 height 14
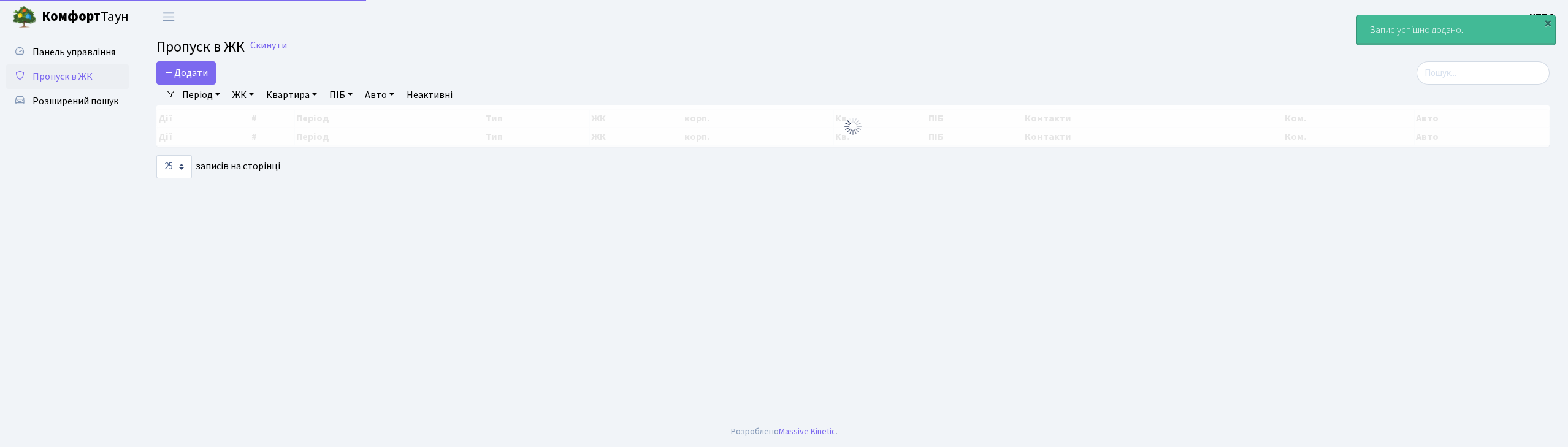
select select "25"
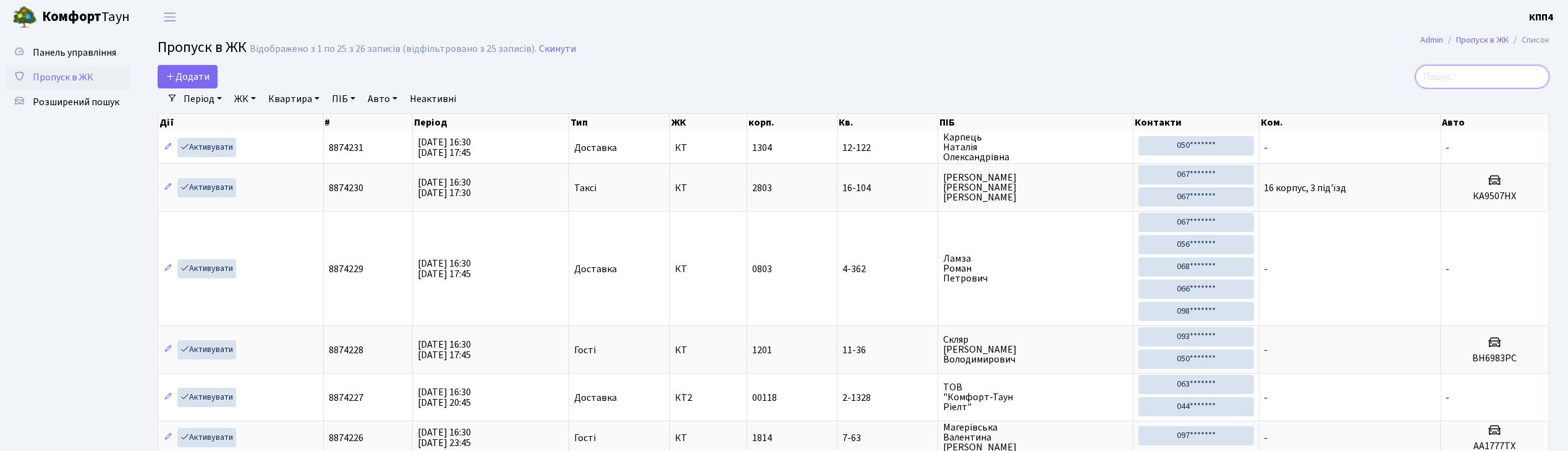
click at [1501, 77] on input "search" at bounding box center [1482, 77] width 134 height 24
click at [183, 72] on span "Додати" at bounding box center [188, 77] width 44 height 14
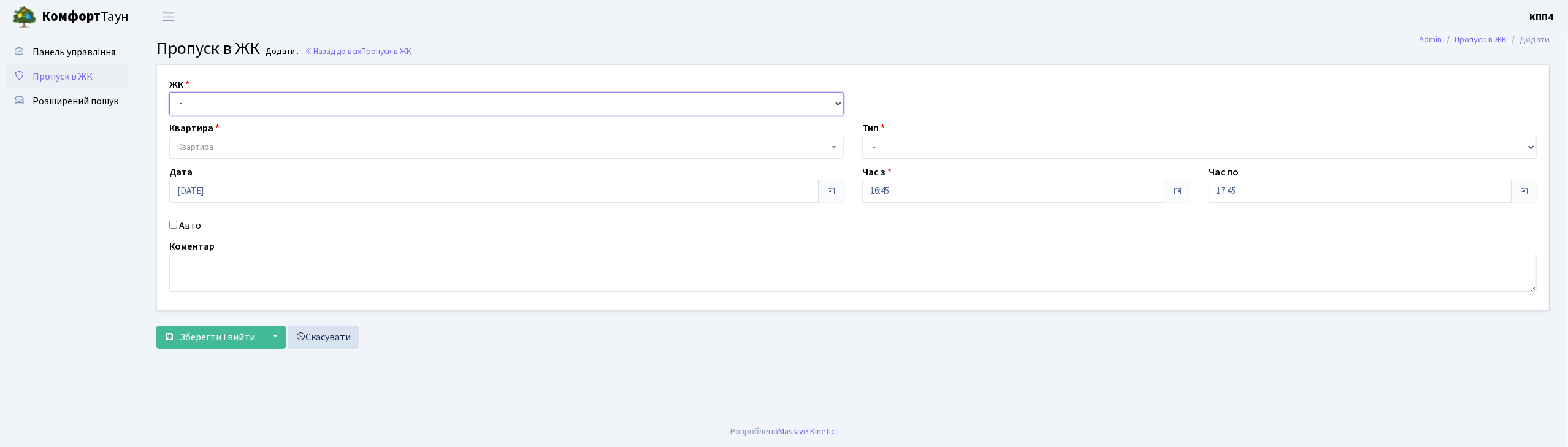
click at [240, 104] on select "- КТ, вул. Регенераторна, 4 КТ2, просп. Соборності, 17 КТ3, вул. Березнева, 16 …" at bounding box center [507, 104] width 675 height 24
select select "271"
click at [169, 92] on select "- КТ, вул. Регенераторна, 4 КТ2, просп. Соборності, 17 КТ3, вул. Березнева, 16 …" at bounding box center [507, 104] width 675 height 24
select select
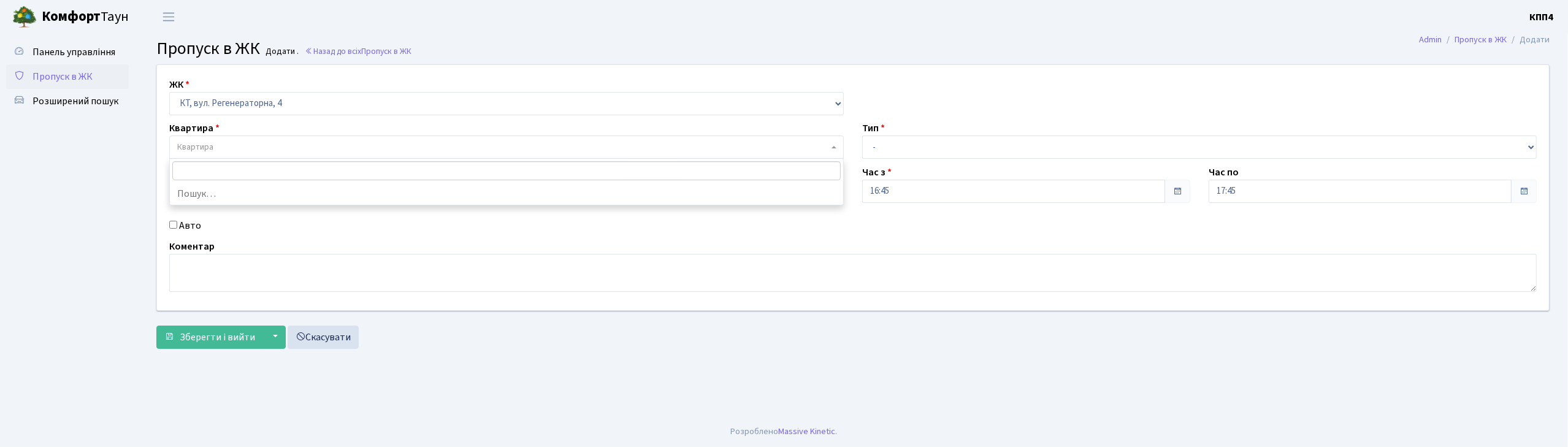
click at [209, 143] on span "Квартира" at bounding box center [195, 147] width 37 height 12
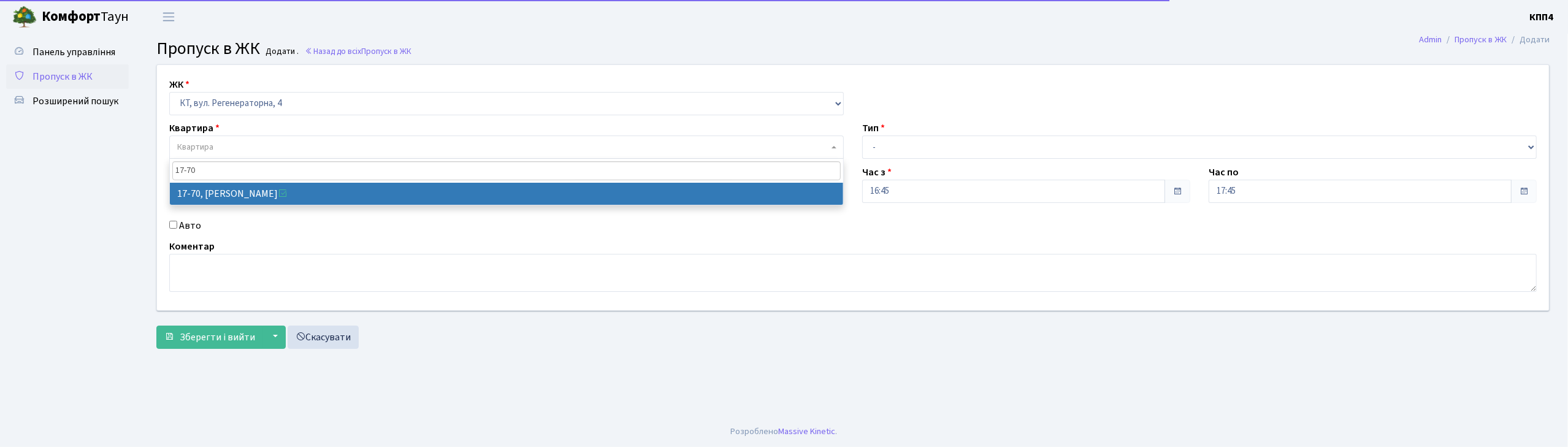
type input "17-70"
select select "9024"
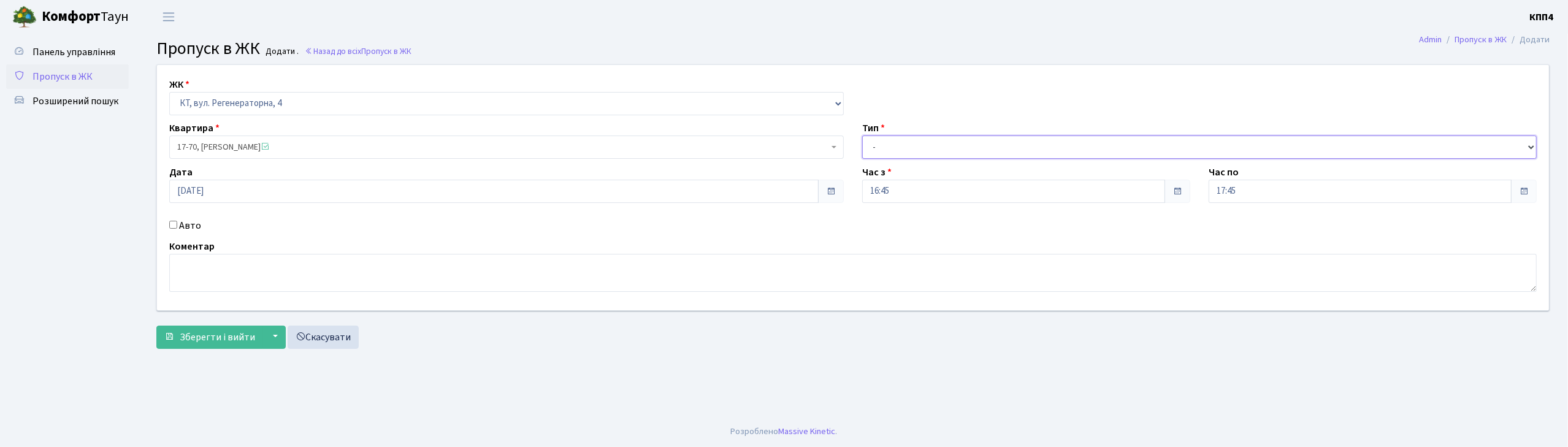
click at [910, 137] on select "- Доставка Таксі Гості Сервіс" at bounding box center [1199, 147] width 675 height 24
select select "1"
click at [862, 135] on select "- Доставка Таксі Гості Сервіс" at bounding box center [1199, 147] width 675 height 24
click at [204, 341] on span "Зберегти і вийти" at bounding box center [218, 337] width 75 height 14
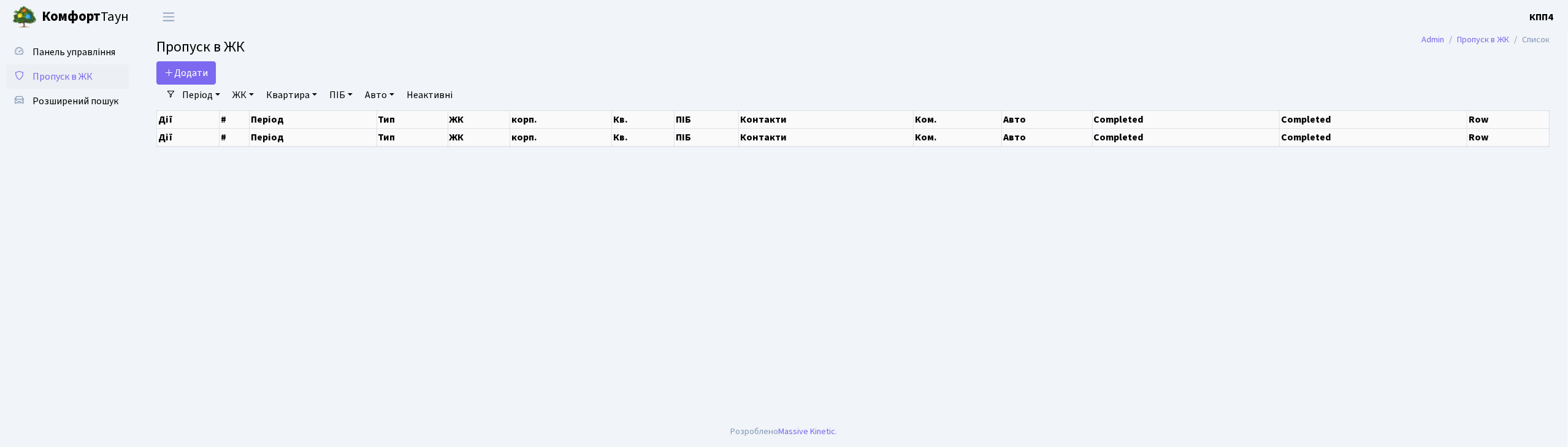
select select "25"
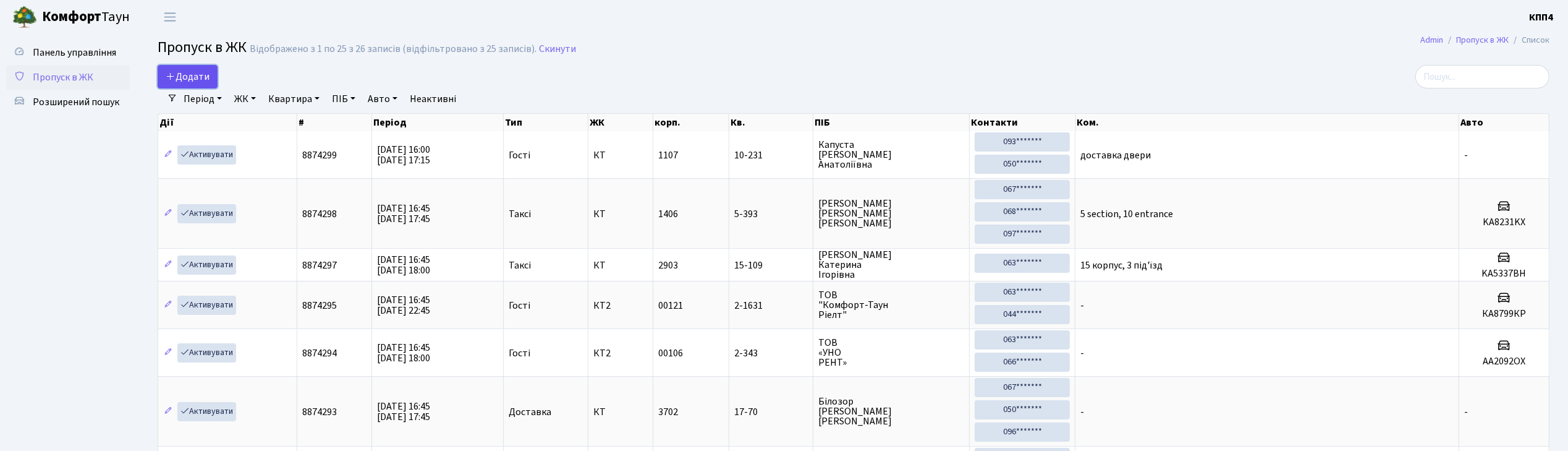
click at [194, 78] on span "Додати" at bounding box center [188, 77] width 44 height 14
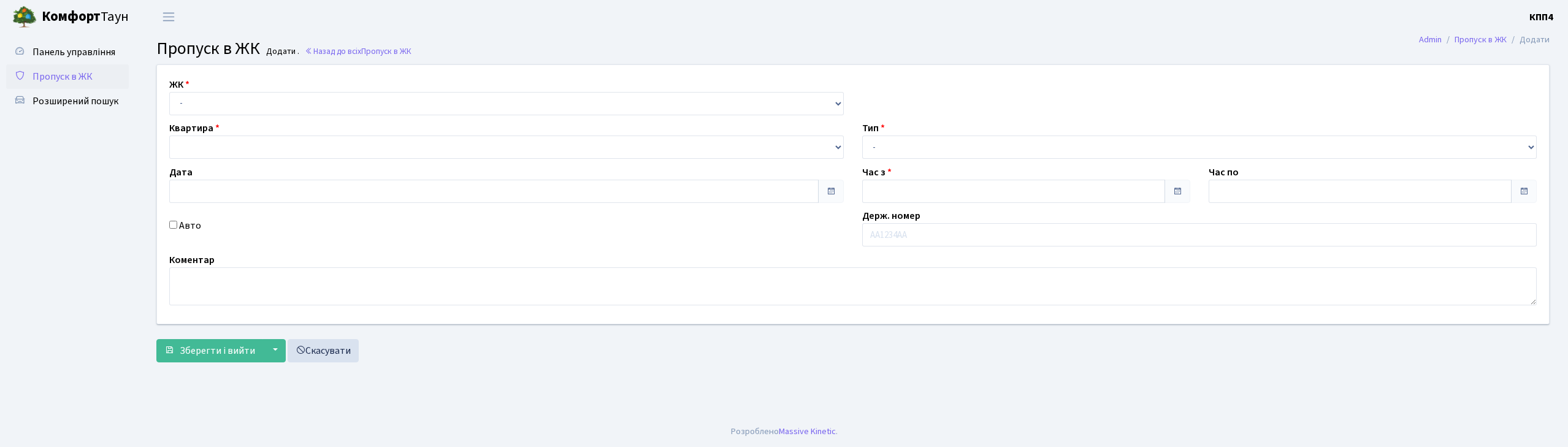
type input "[DATE]"
type input "17:00"
type input "18:00"
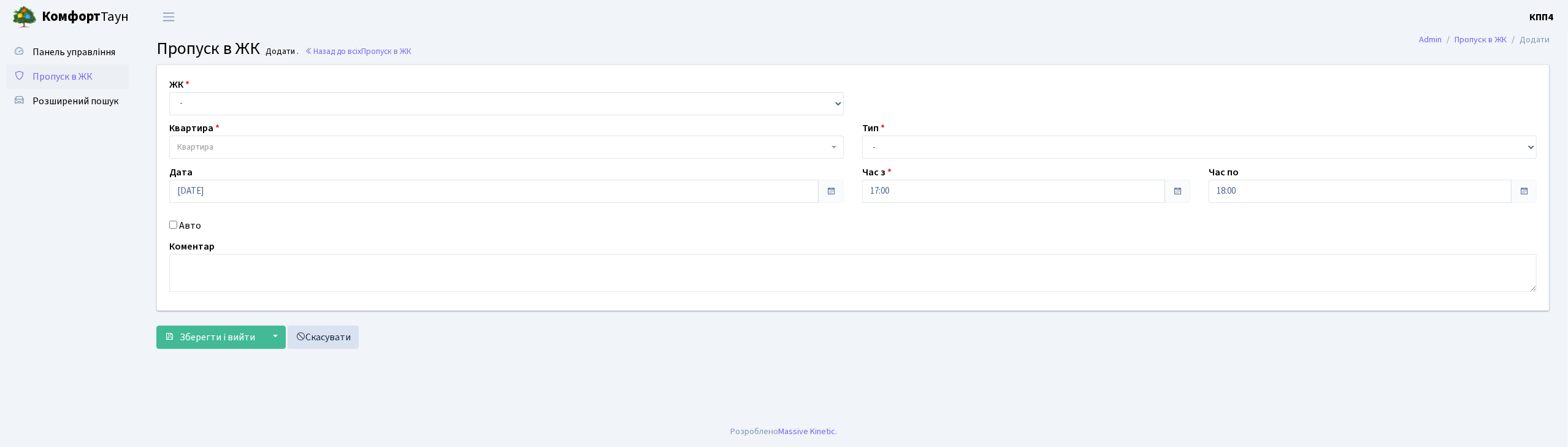
click at [175, 224] on input "Авто" at bounding box center [173, 224] width 8 height 8
checkbox input "true"
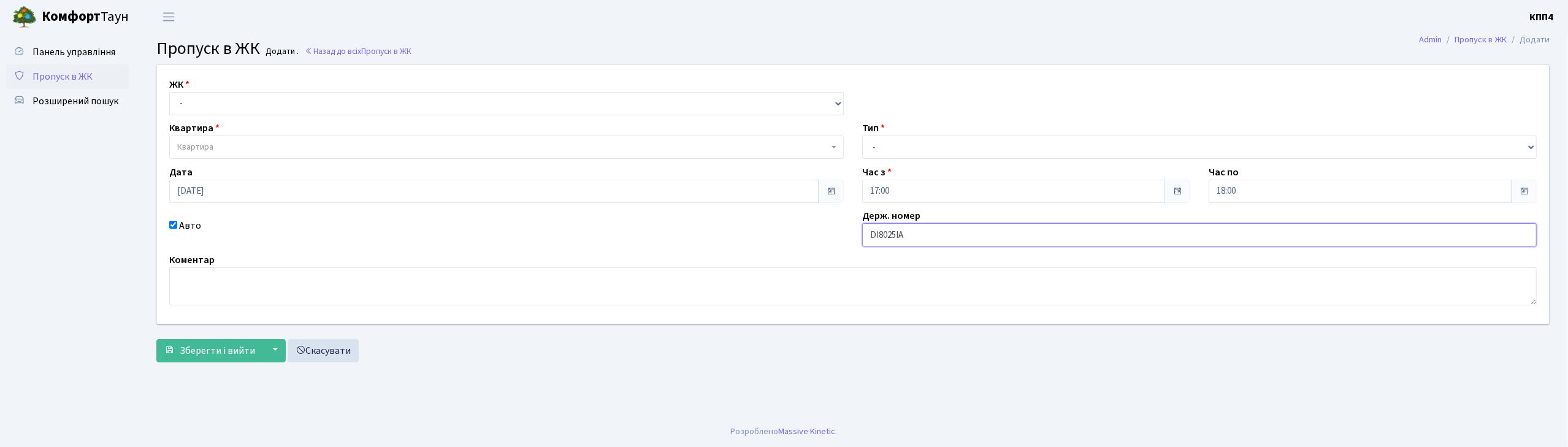
type input "DI8025IA"
click at [197, 97] on select "- КТ, вул. Регенераторна, 4 КТ2, просп. [STREET_ADDRESS] [STREET_ADDRESS] [PERS…" at bounding box center [507, 104] width 675 height 24
select select "271"
click at [169, 92] on select "- КТ, вул. Регенераторна, 4 КТ2, просп. [STREET_ADDRESS] [STREET_ADDRESS] [PERS…" at bounding box center [507, 104] width 675 height 24
select select
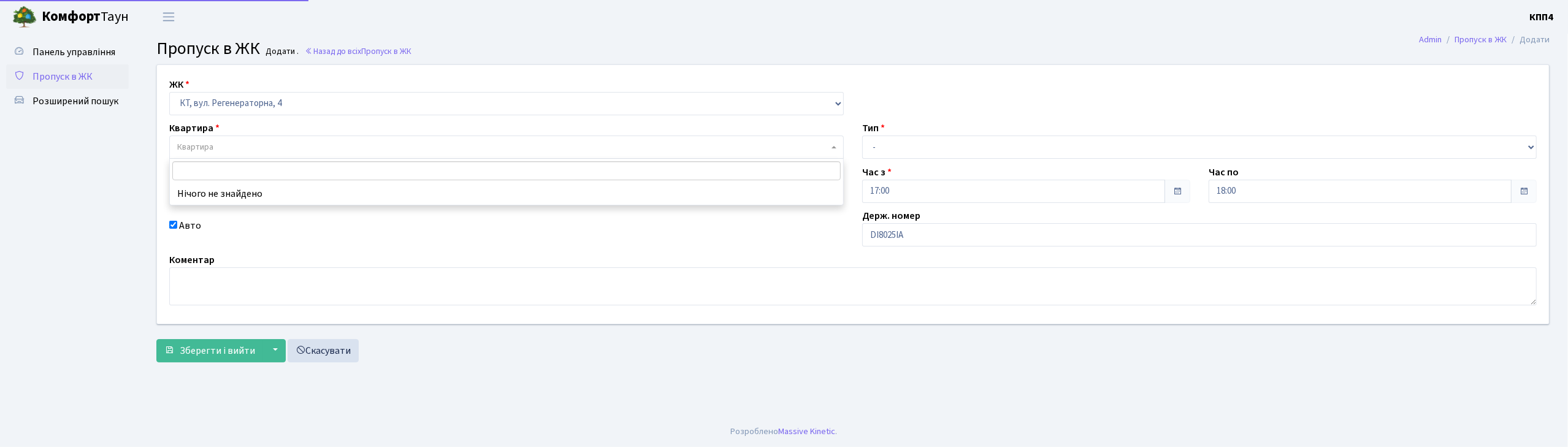
click at [199, 142] on span "Квартира" at bounding box center [195, 147] width 37 height 12
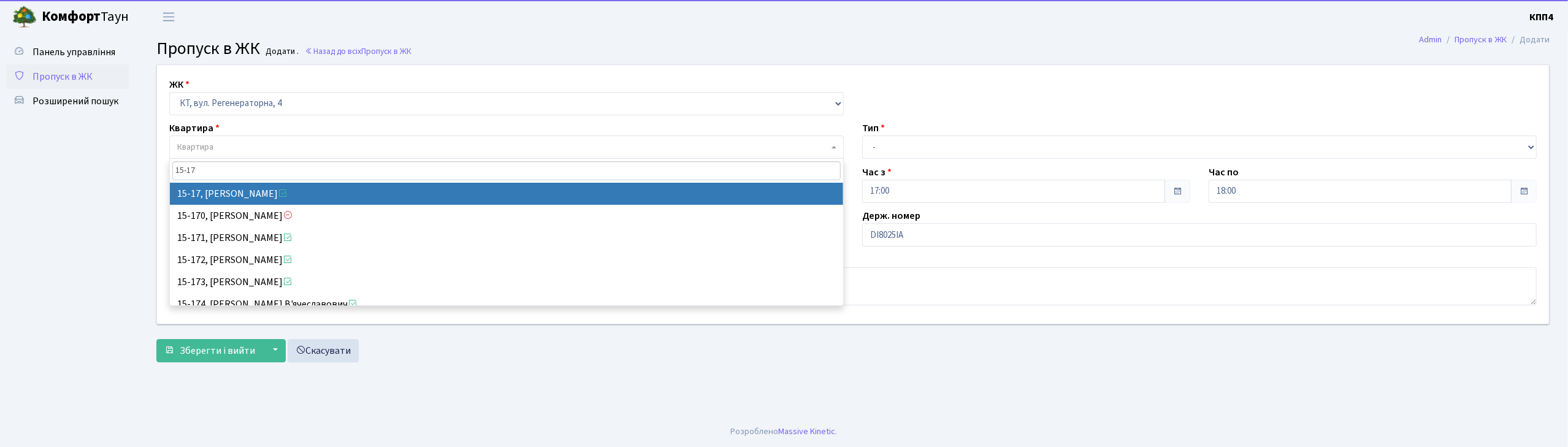
type input "15-17"
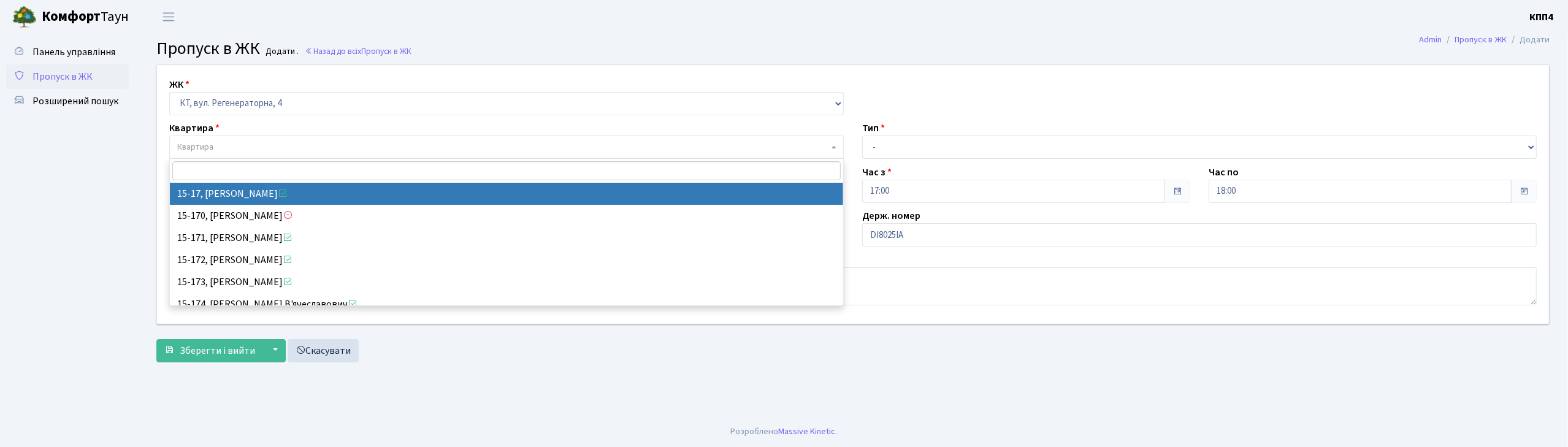
select select "8792"
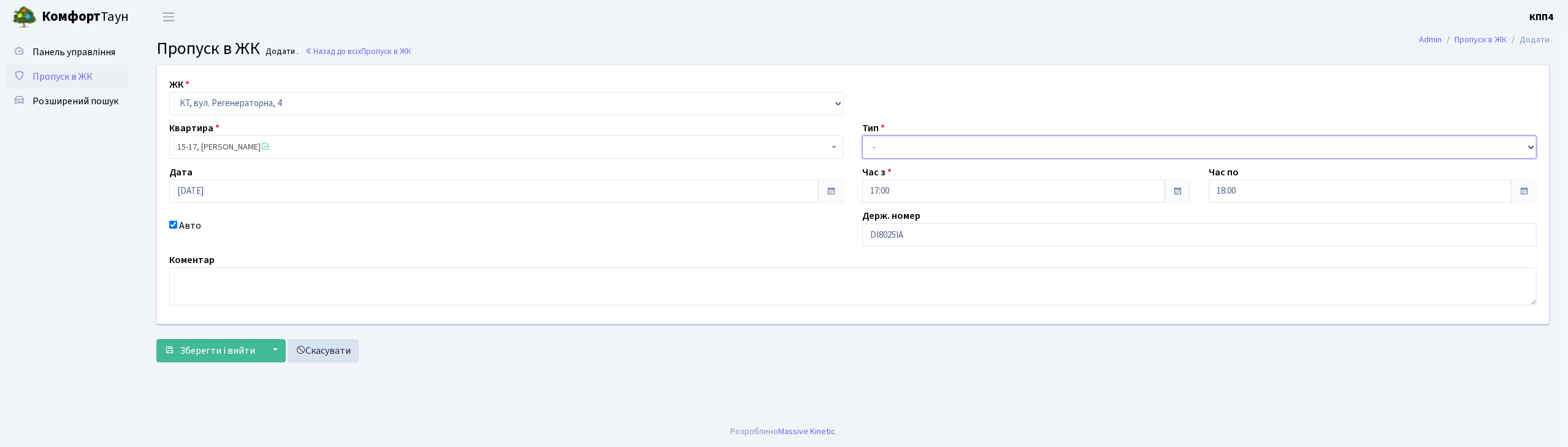
click at [905, 143] on select "- Доставка Таксі Гості Сервіс" at bounding box center [1199, 147] width 675 height 24
select select "2"
click at [862, 135] on select "- Доставка Таксі Гості Сервіс" at bounding box center [1199, 147] width 675 height 24
click at [206, 349] on span "Зберегти і вийти" at bounding box center [218, 351] width 75 height 14
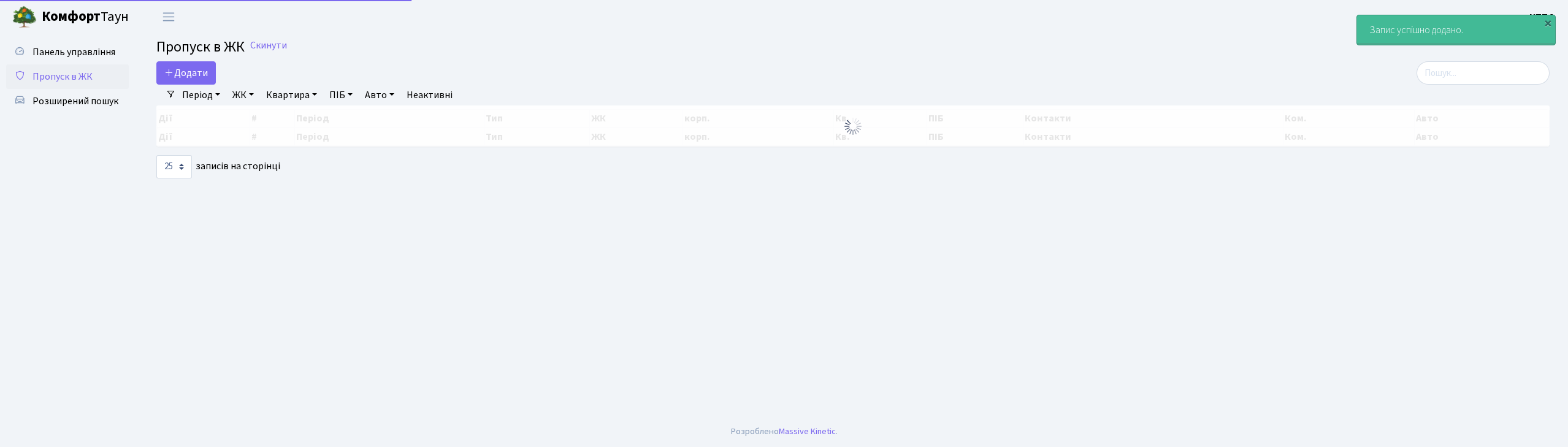
select select "25"
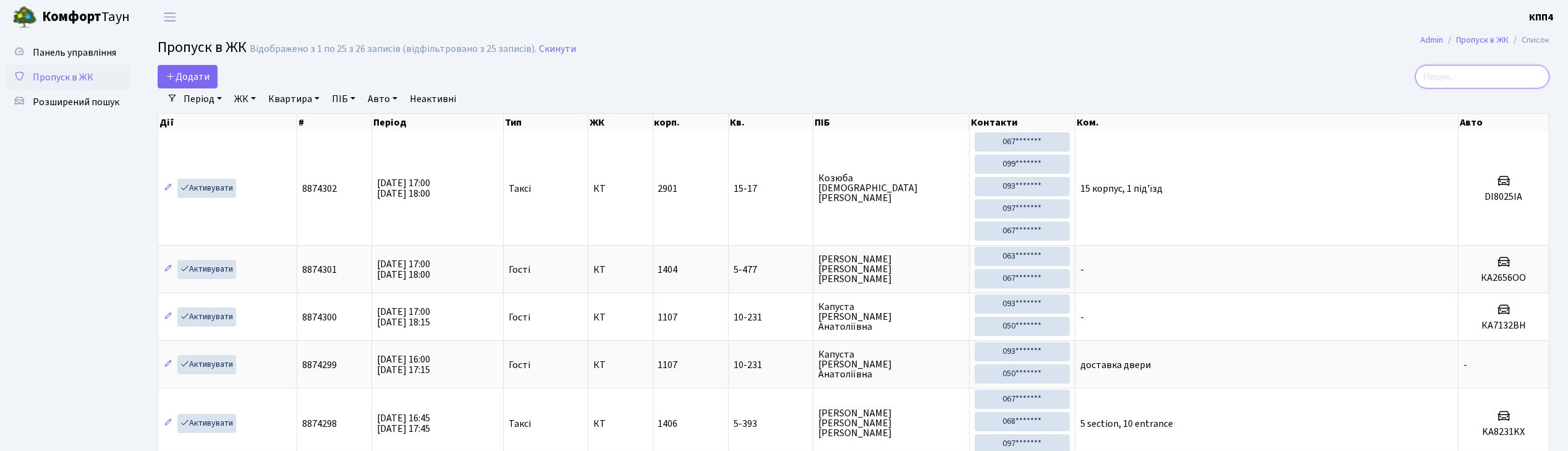
click at [1459, 74] on input "search" at bounding box center [1482, 77] width 134 height 24
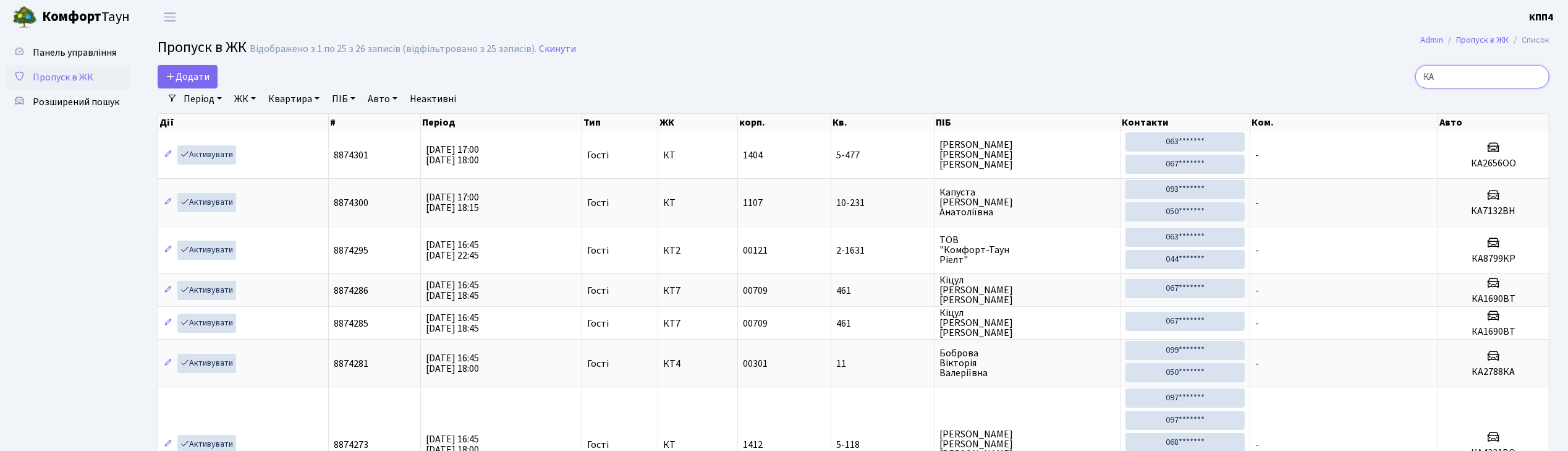
type input "К"
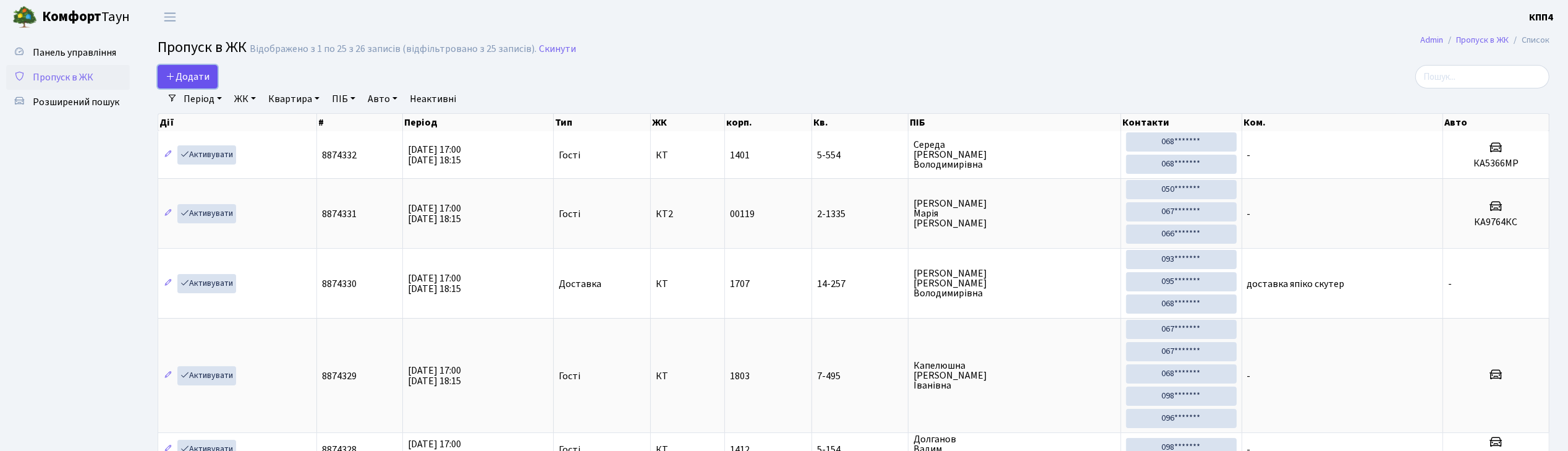
click at [212, 79] on link "Додати" at bounding box center [188, 77] width 60 height 24
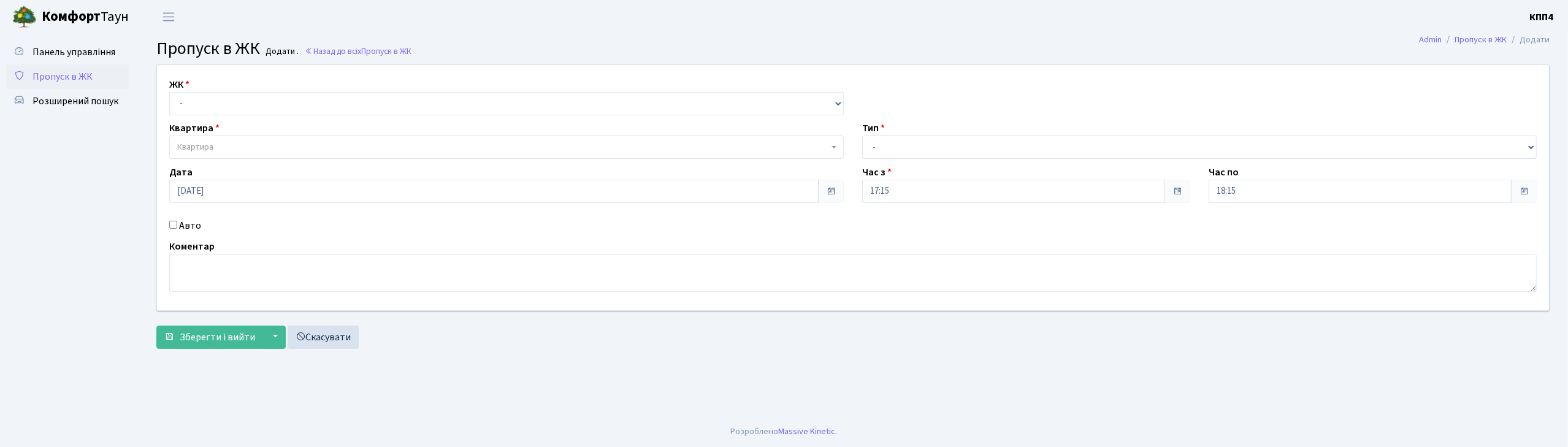
click at [173, 226] on input "Авто" at bounding box center [173, 224] width 8 height 8
checkbox input "true"
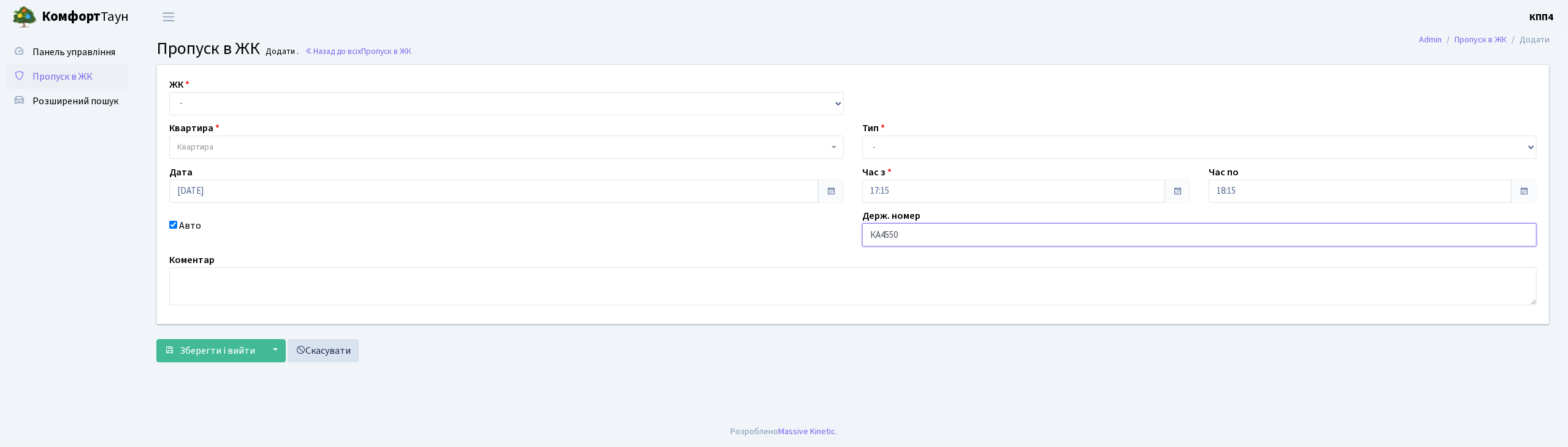
type input "КА4550ІС"
click at [207, 104] on select "- КТ, вул. Регенераторна, 4 КТ2, просп. [STREET_ADDRESS] [STREET_ADDRESS] [PERS…" at bounding box center [507, 104] width 675 height 24
select select "271"
click at [169, 92] on select "- КТ, вул. Регенераторна, 4 КТ2, просп. [STREET_ADDRESS] [STREET_ADDRESS] [PERS…" at bounding box center [507, 104] width 675 height 24
select select
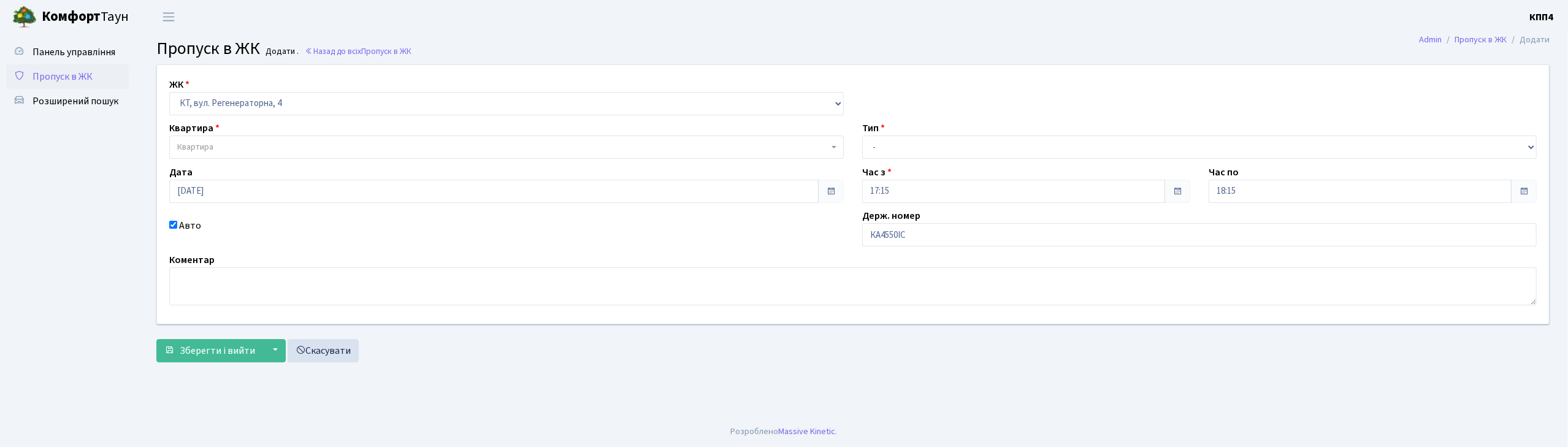
click at [215, 146] on span "Квартира" at bounding box center [503, 147] width 651 height 12
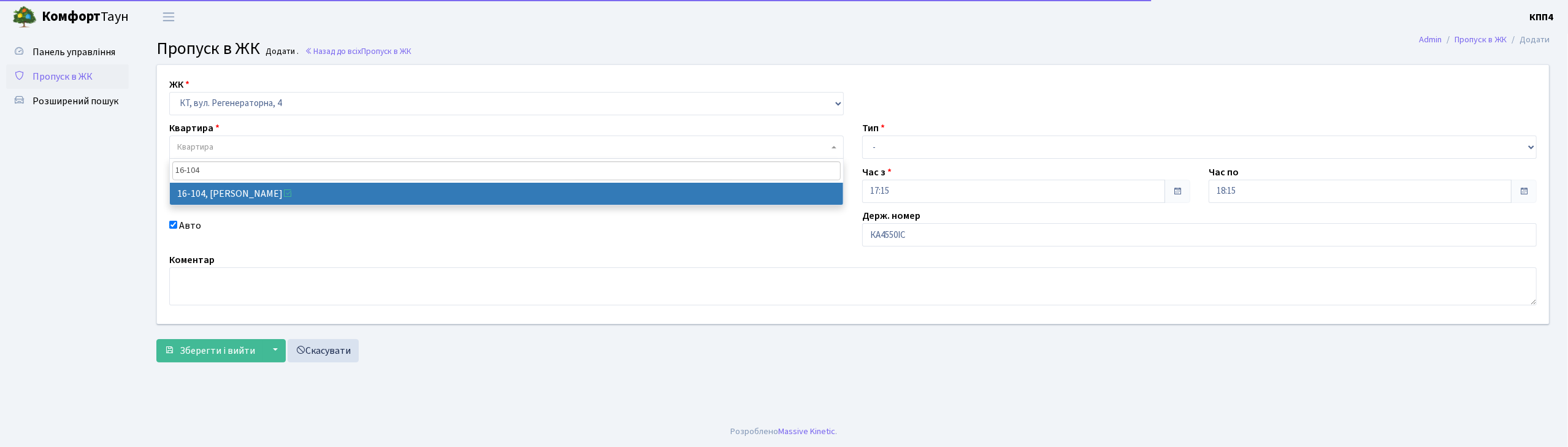
type input "16-104"
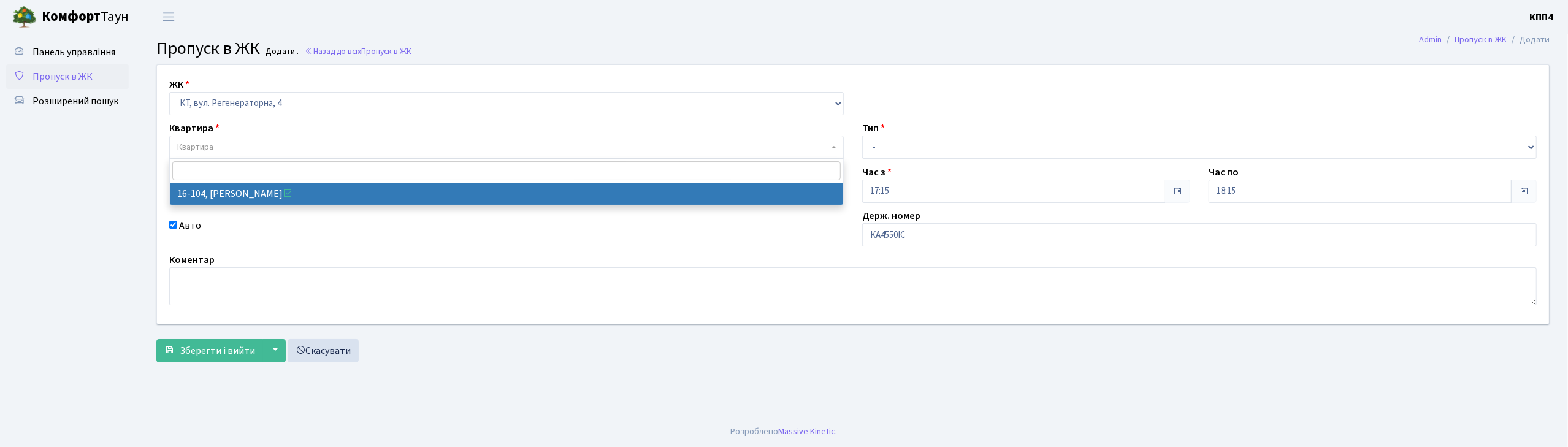
select select "8665"
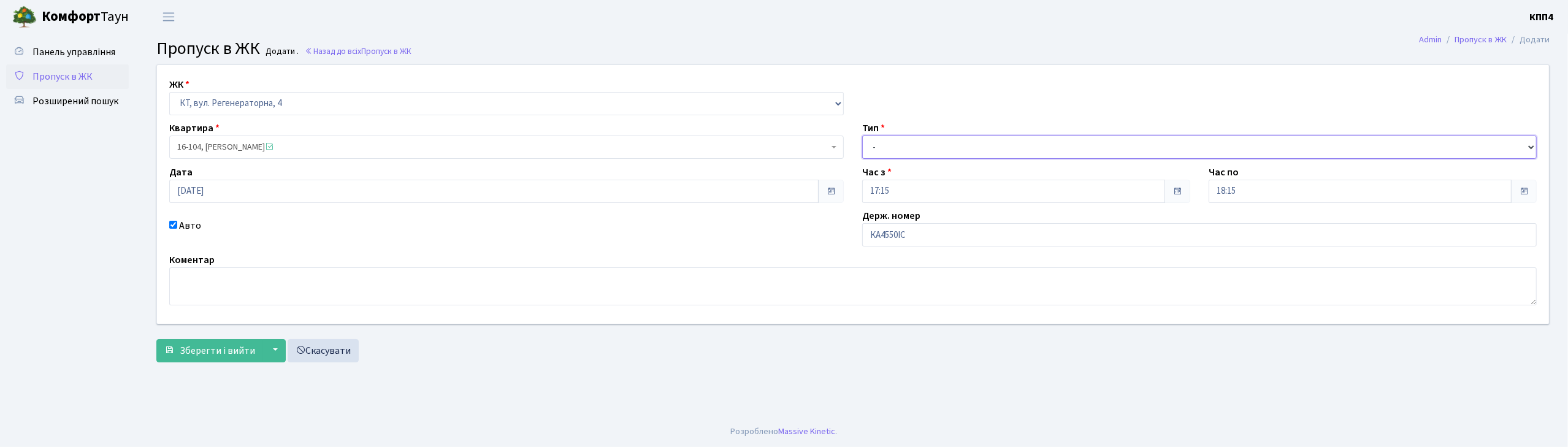
click at [880, 147] on select "- Доставка Таксі Гості Сервіс" at bounding box center [1199, 147] width 675 height 24
select select "2"
click at [862, 135] on select "- Доставка Таксі Гості Сервіс" at bounding box center [1199, 147] width 675 height 24
click at [231, 354] on span "Зберегти і вийти" at bounding box center [218, 351] width 75 height 14
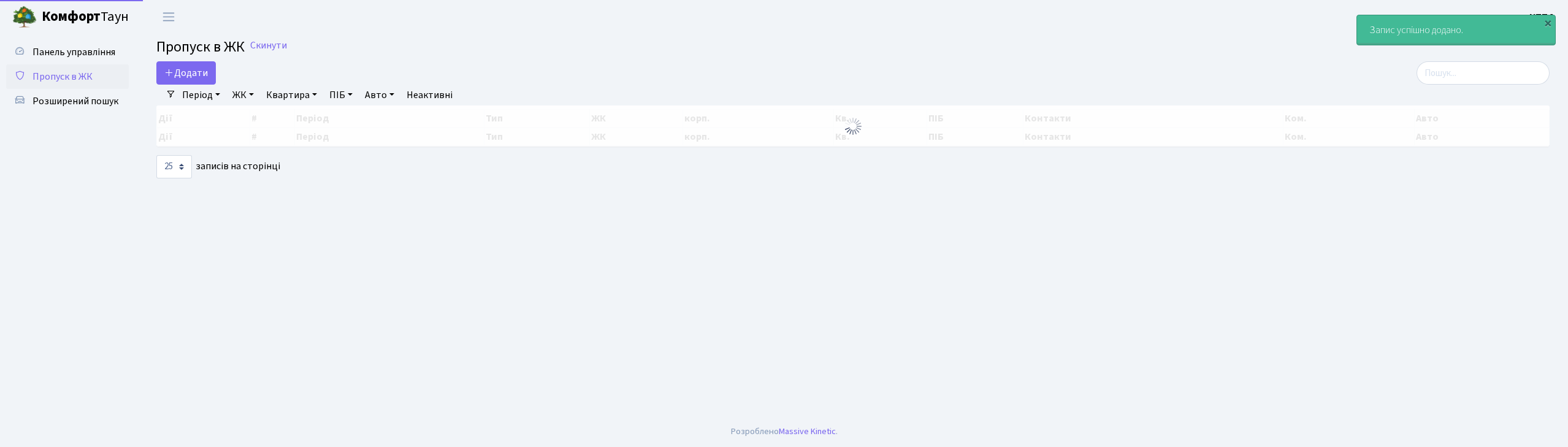
select select "25"
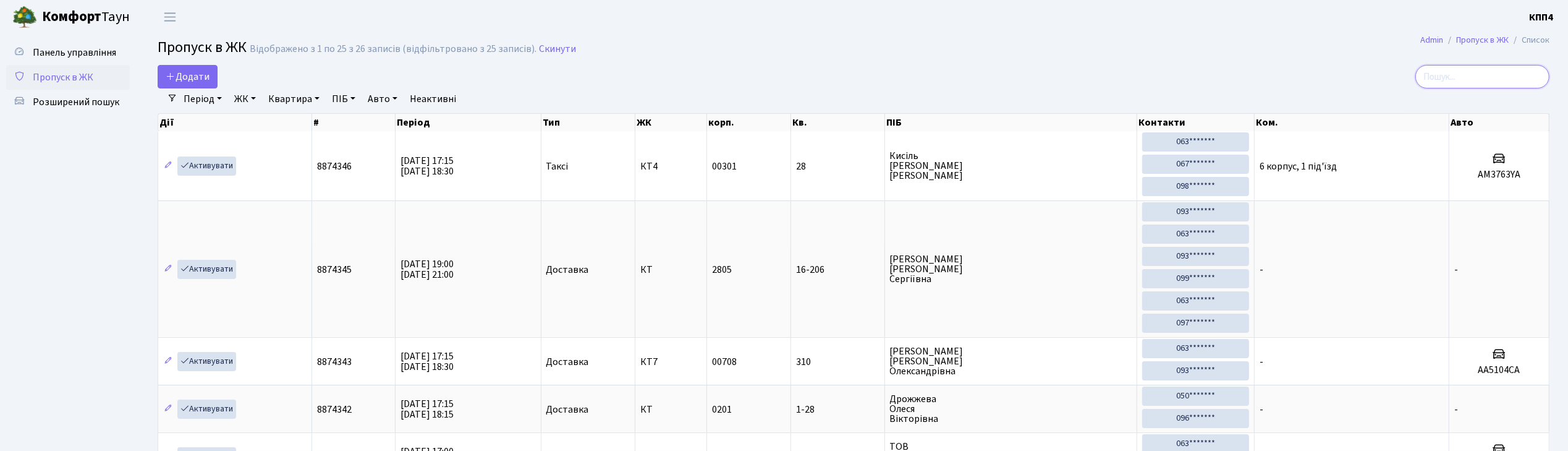
click at [1460, 75] on input "search" at bounding box center [1482, 77] width 134 height 24
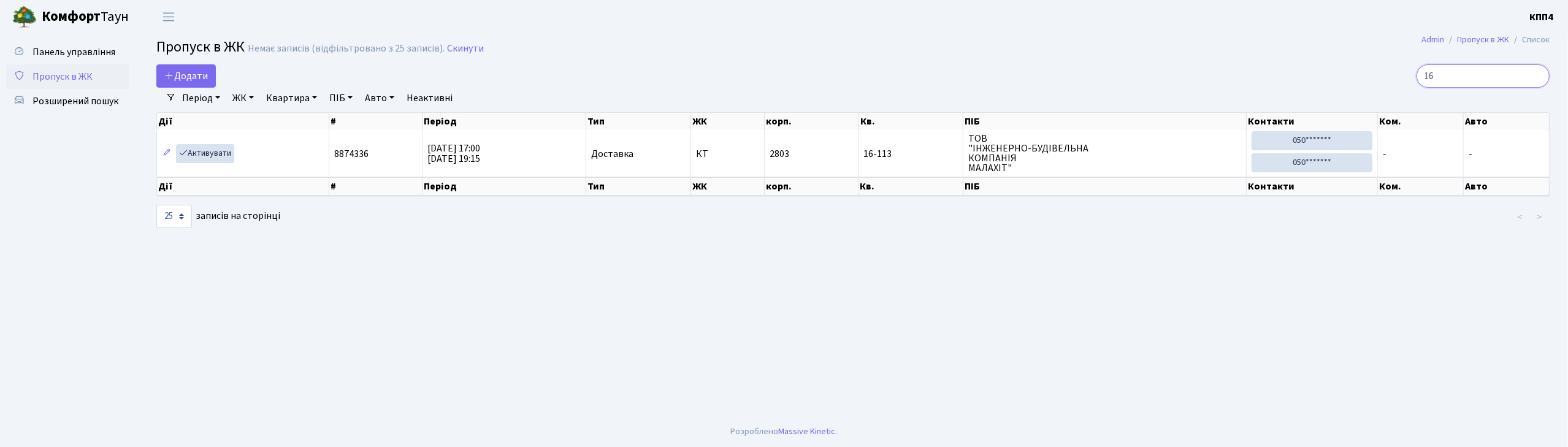
type input "1"
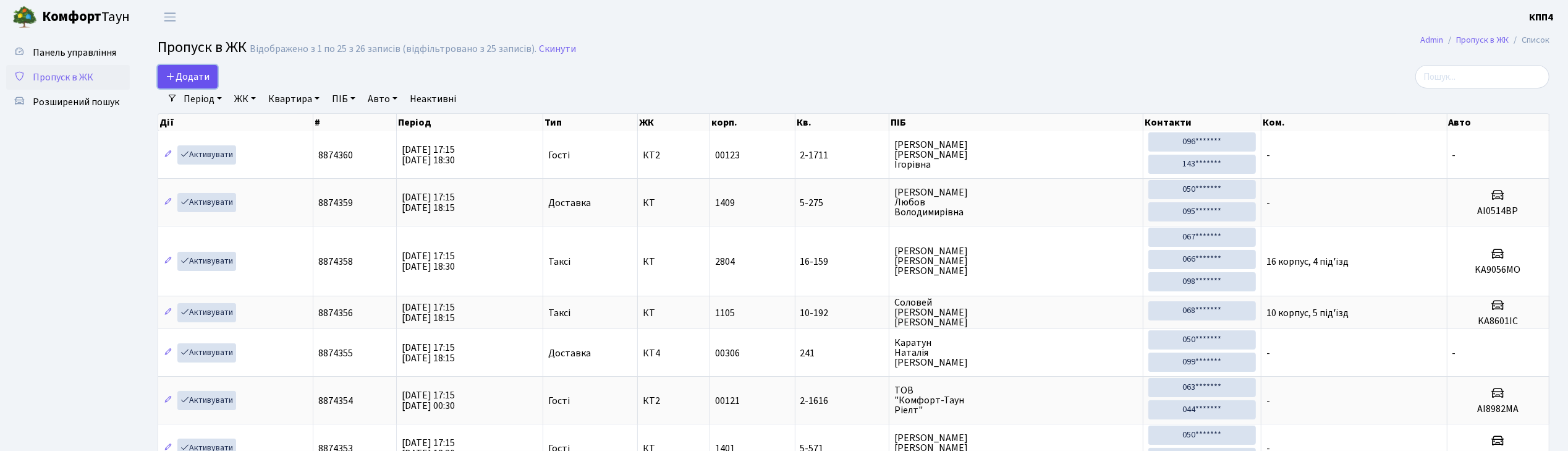
click at [197, 72] on span "Додати" at bounding box center [188, 77] width 44 height 14
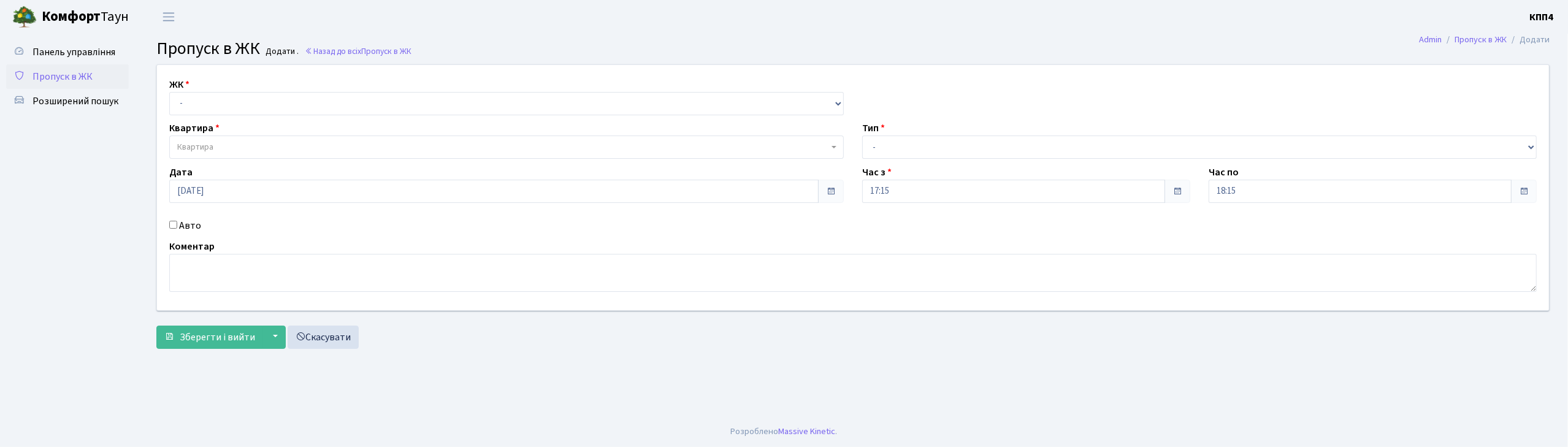
click at [172, 224] on input "Авто" at bounding box center [173, 224] width 8 height 8
checkbox input "true"
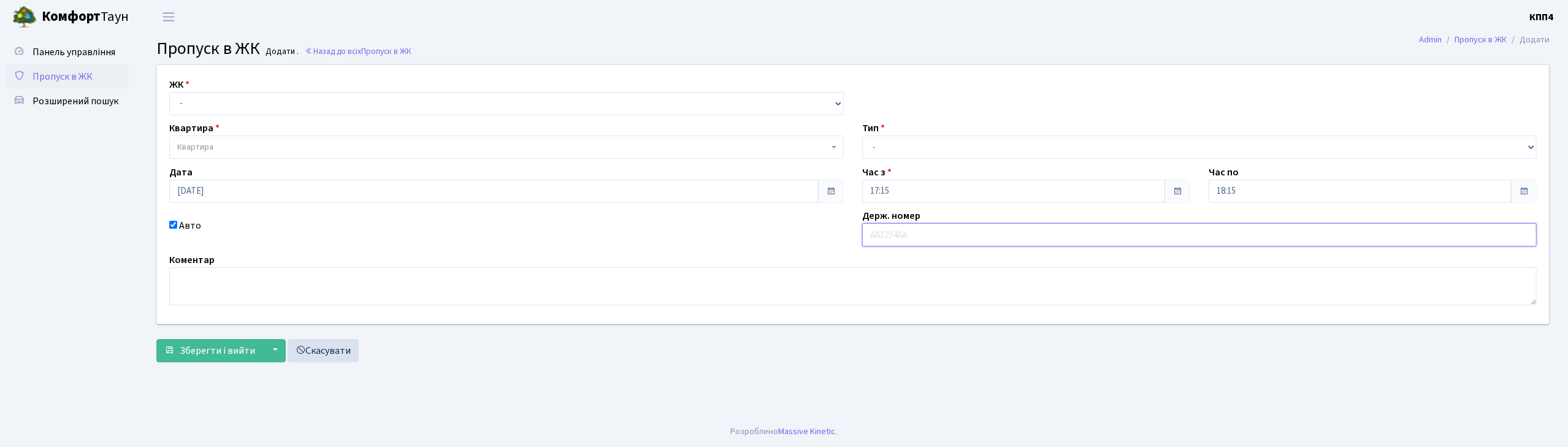
type input "T"
type input "DI8025IA"
drag, startPoint x: 257, startPoint y: 99, endPoint x: 256, endPoint y: 106, distance: 7.1
click at [256, 104] on select "- КТ, вул. Регенераторна, 4 КТ2, просп. [STREET_ADDRESS] [STREET_ADDRESS] [PERS…" at bounding box center [507, 104] width 675 height 24
select select "271"
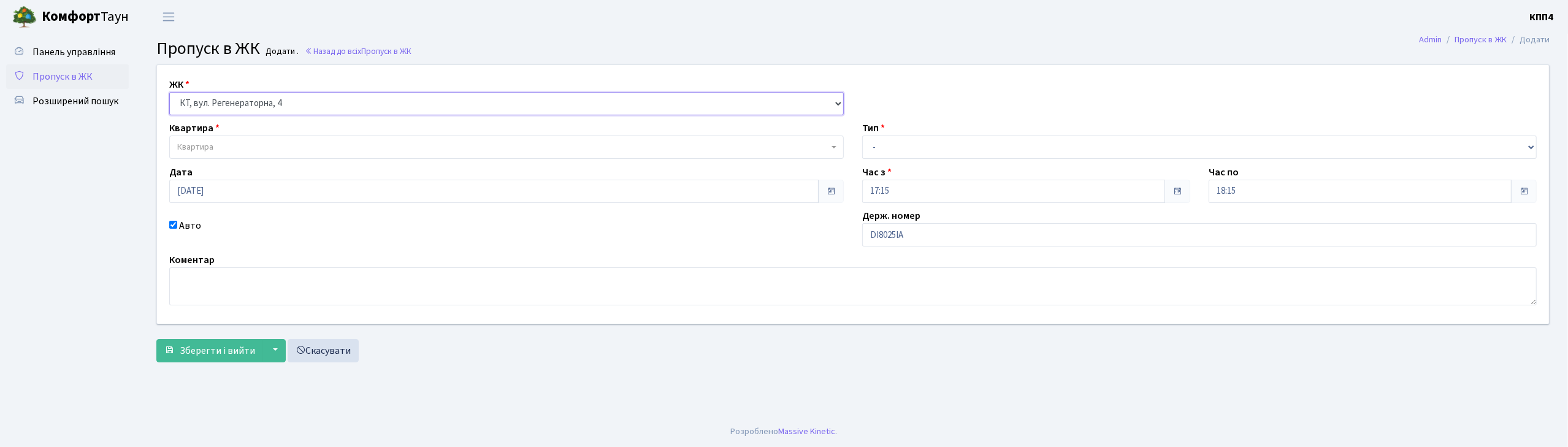
click at [169, 92] on select "- КТ, вул. Регенераторна, 4 КТ2, просп. [STREET_ADDRESS] [STREET_ADDRESS] [PERS…" at bounding box center [507, 104] width 675 height 24
select select
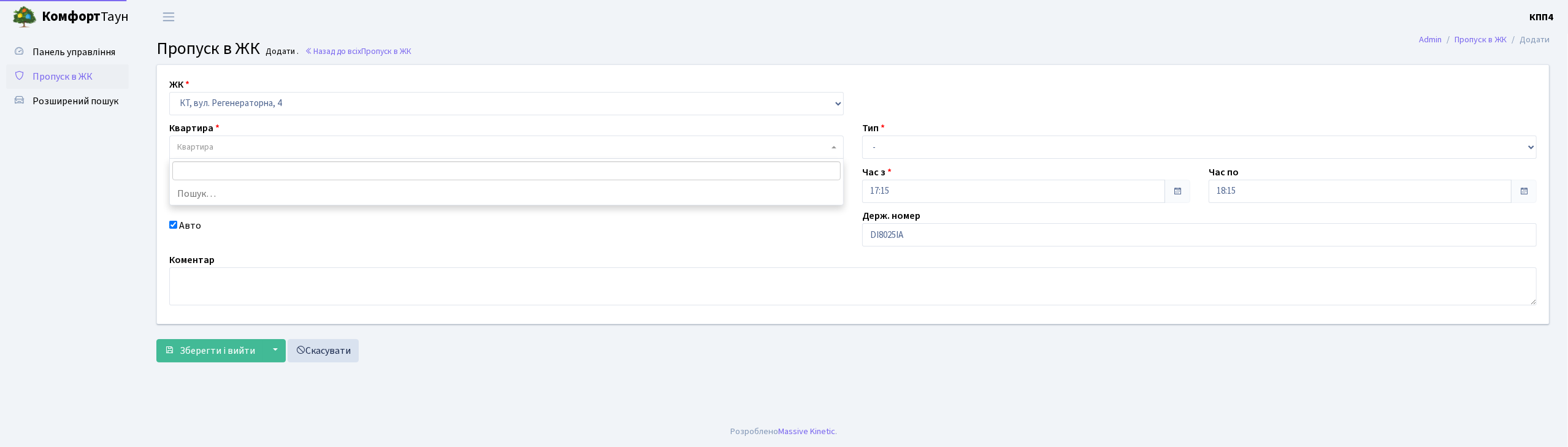
click at [250, 140] on span "Квартира" at bounding box center [507, 147] width 675 height 24
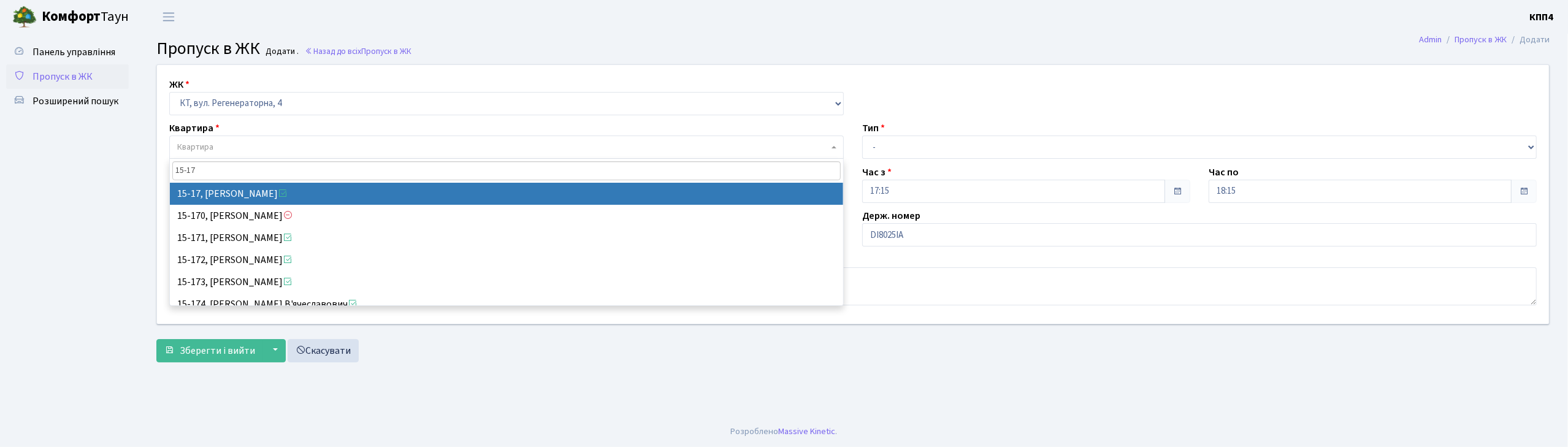
type input "15-17"
select select "8792"
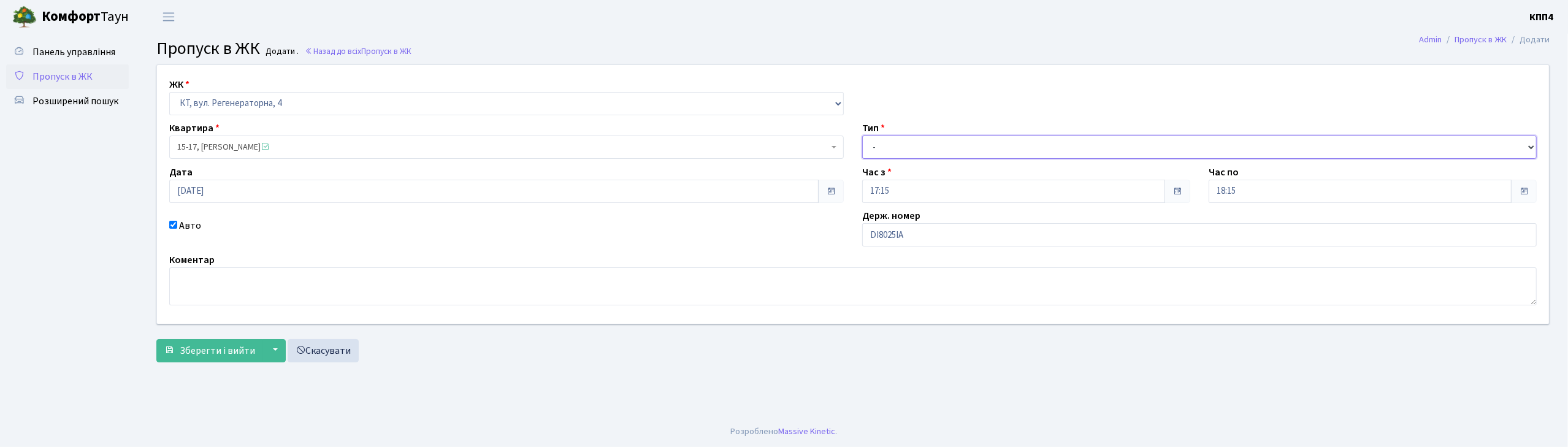
click at [918, 146] on select "- Доставка Таксі Гості Сервіс" at bounding box center [1199, 147] width 675 height 24
select select "2"
click at [862, 135] on select "- Доставка Таксі Гості Сервіс" at bounding box center [1199, 147] width 675 height 24
click at [195, 347] on span "Зберегти і вийти" at bounding box center [218, 351] width 75 height 14
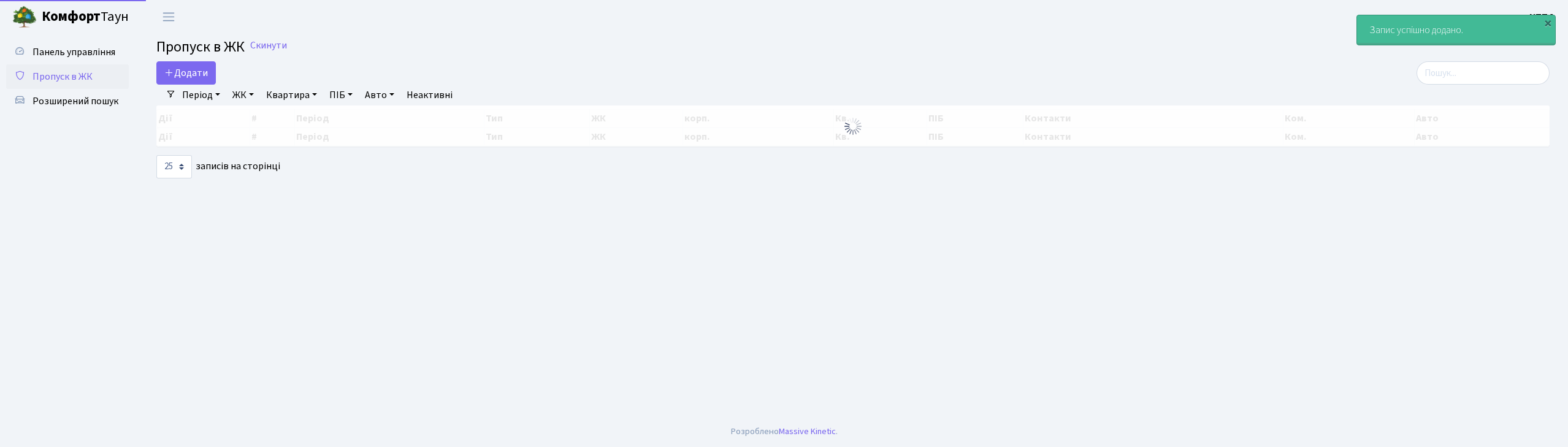
select select "25"
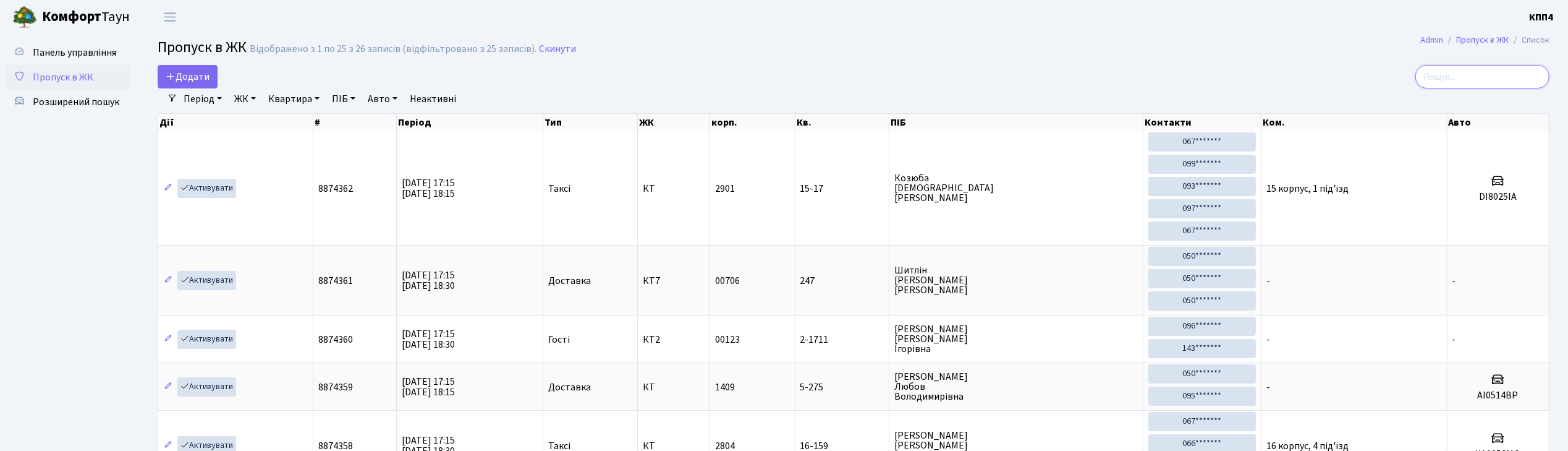
click at [1484, 76] on input "search" at bounding box center [1482, 77] width 134 height 24
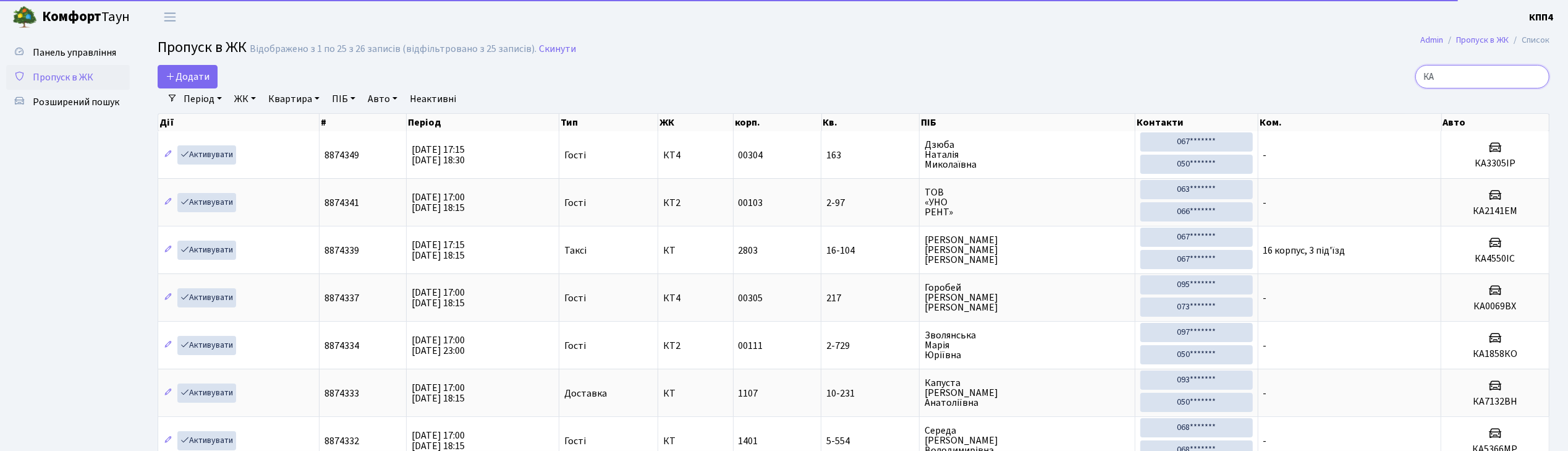
type input "[PERSON_NAME]"
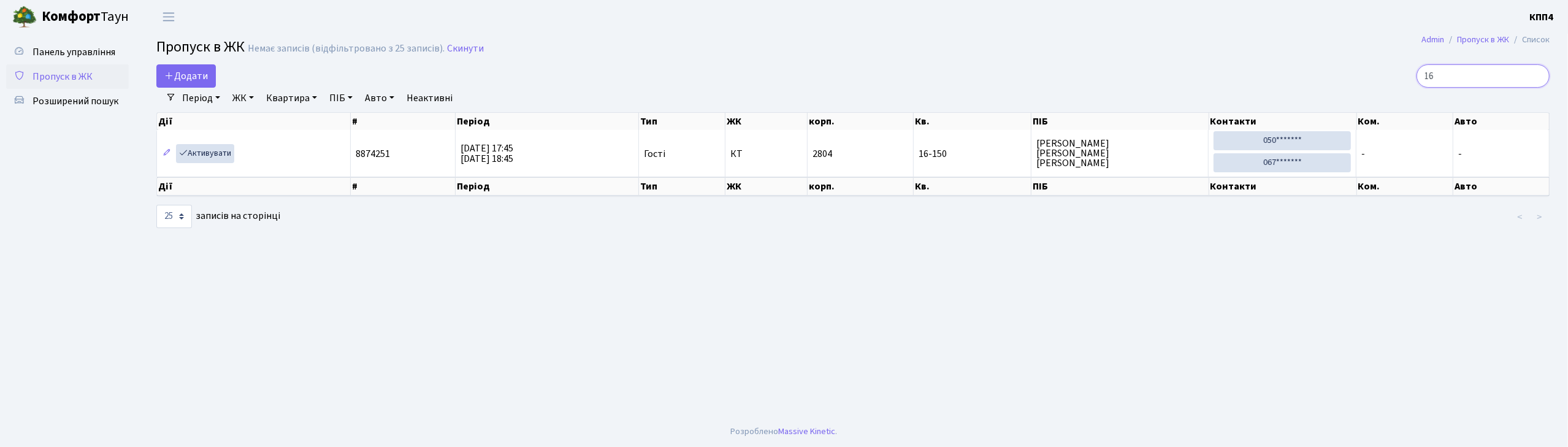
type input "1"
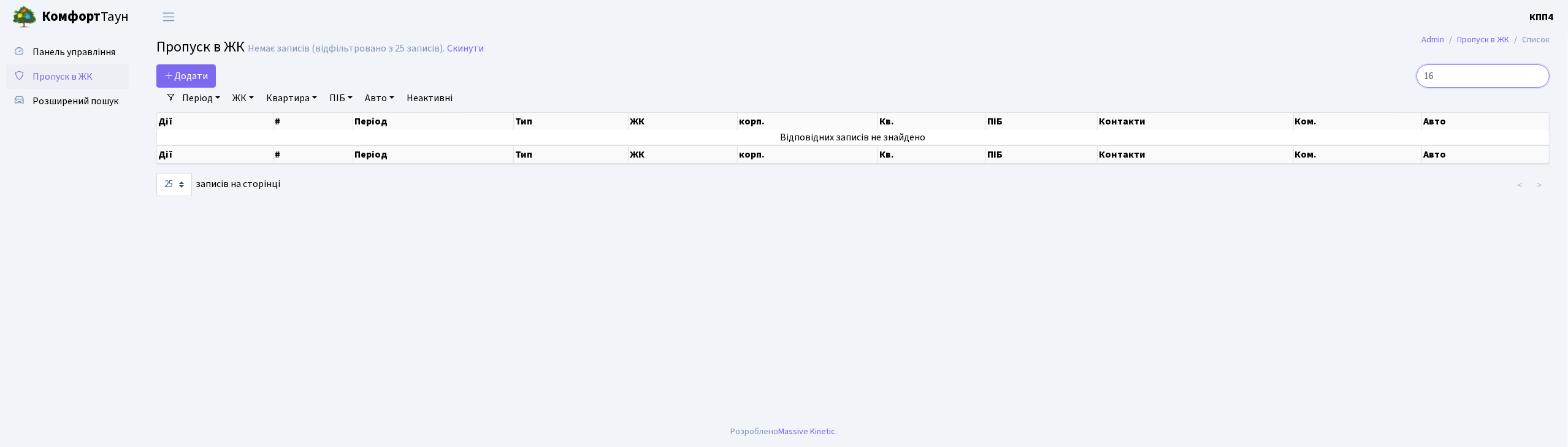
type input "1"
